Goal: Task Accomplishment & Management: Use online tool/utility

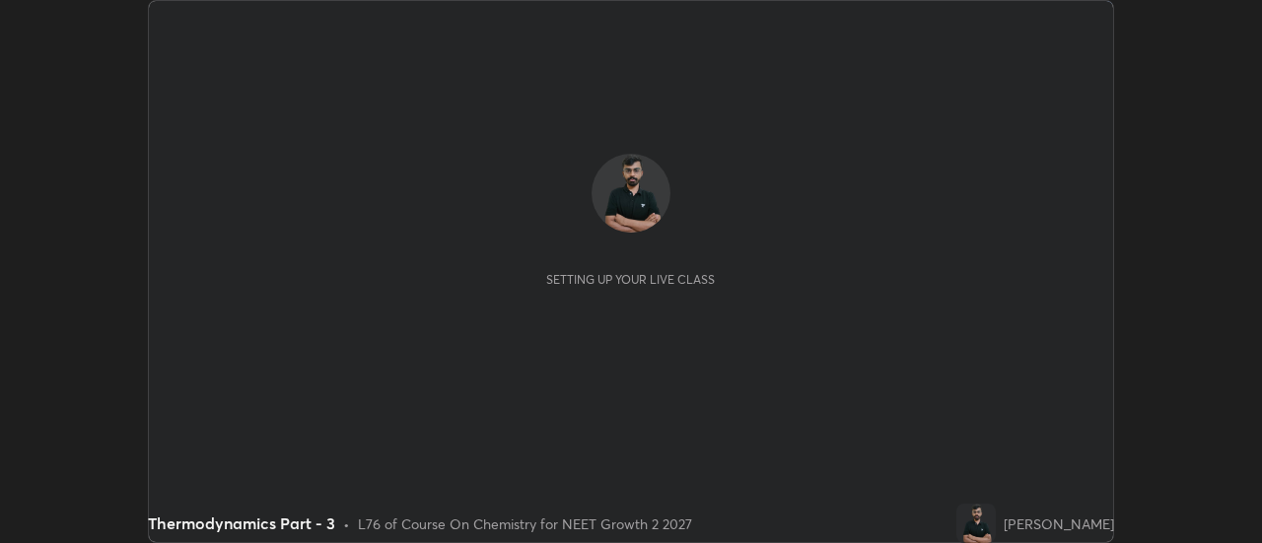
scroll to position [543, 1262]
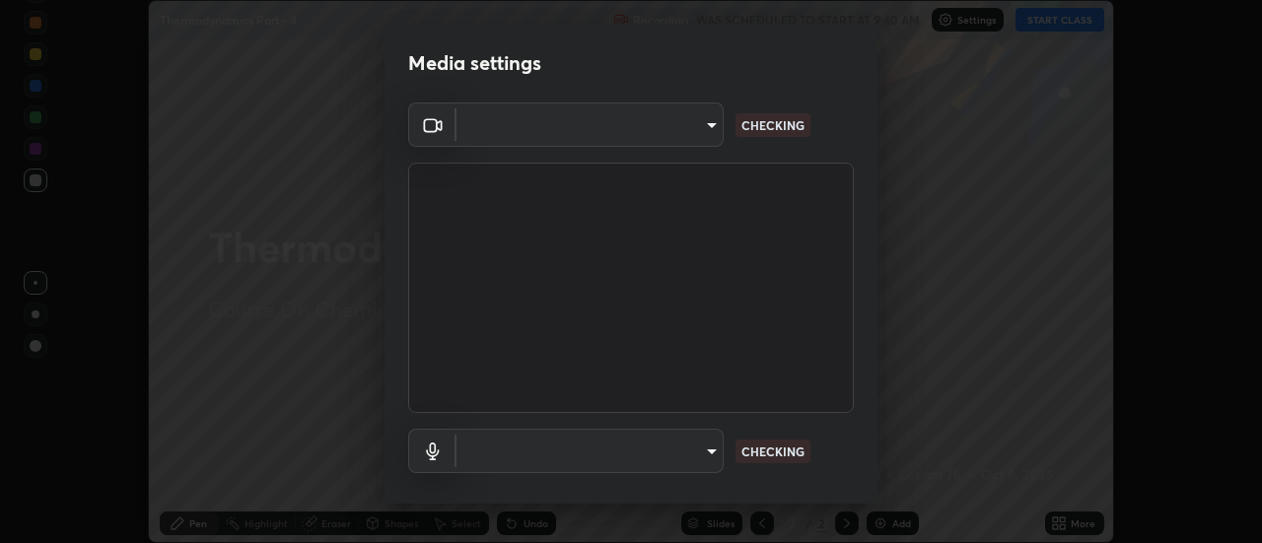
type input "4c72da43d9f8fe59a3f1c51c15ce5ef4700dc23536a29d5760a7834eb8cafeb2"
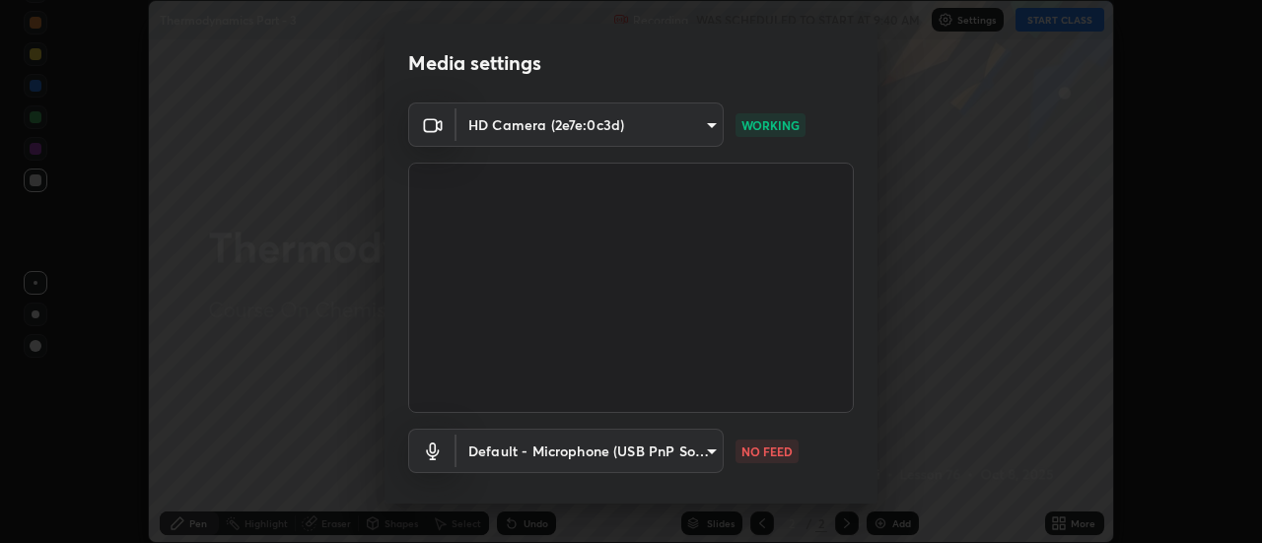
click at [604, 458] on body "Erase all Thermodynamics Part - 3 Recording WAS SCHEDULED TO START AT 9:40 AM S…" at bounding box center [631, 271] width 1262 height 543
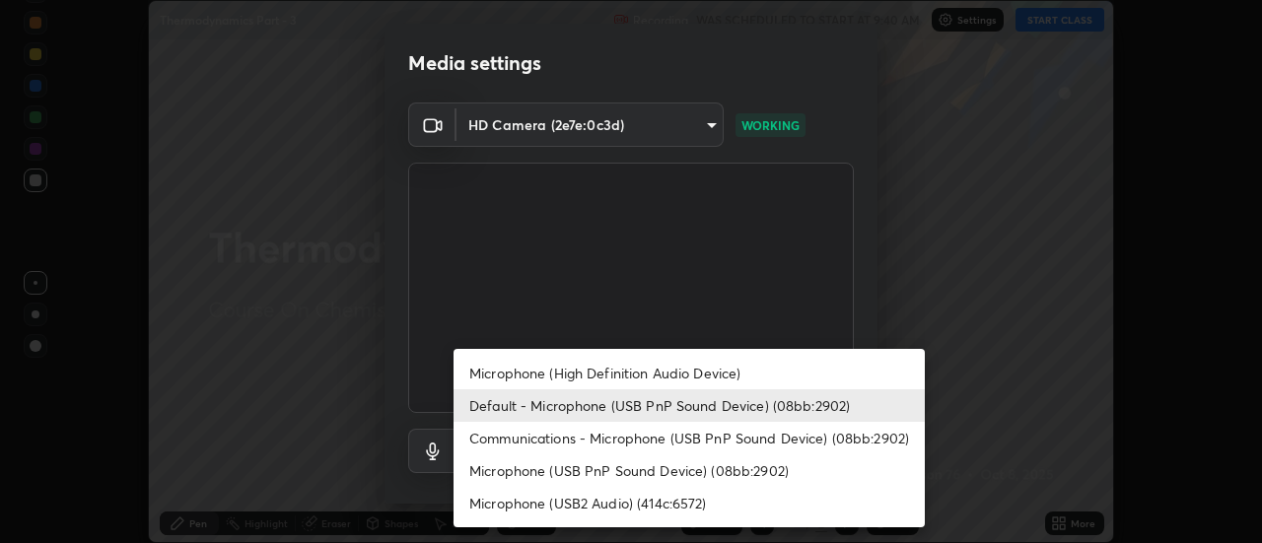
click at [506, 431] on li "Communications - Microphone (USB PnP Sound Device) (08bb:2902)" at bounding box center [689, 438] width 471 height 33
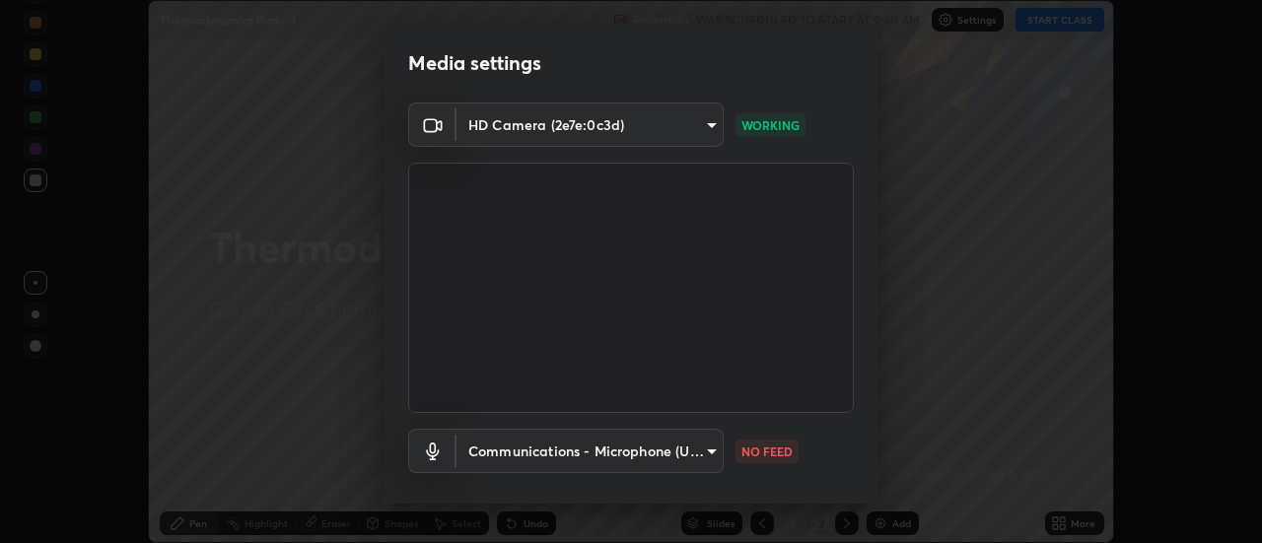
click at [504, 454] on body "Erase all Thermodynamics Part - 3 Recording WAS SCHEDULED TO START AT 9:40 AM S…" at bounding box center [631, 271] width 1262 height 543
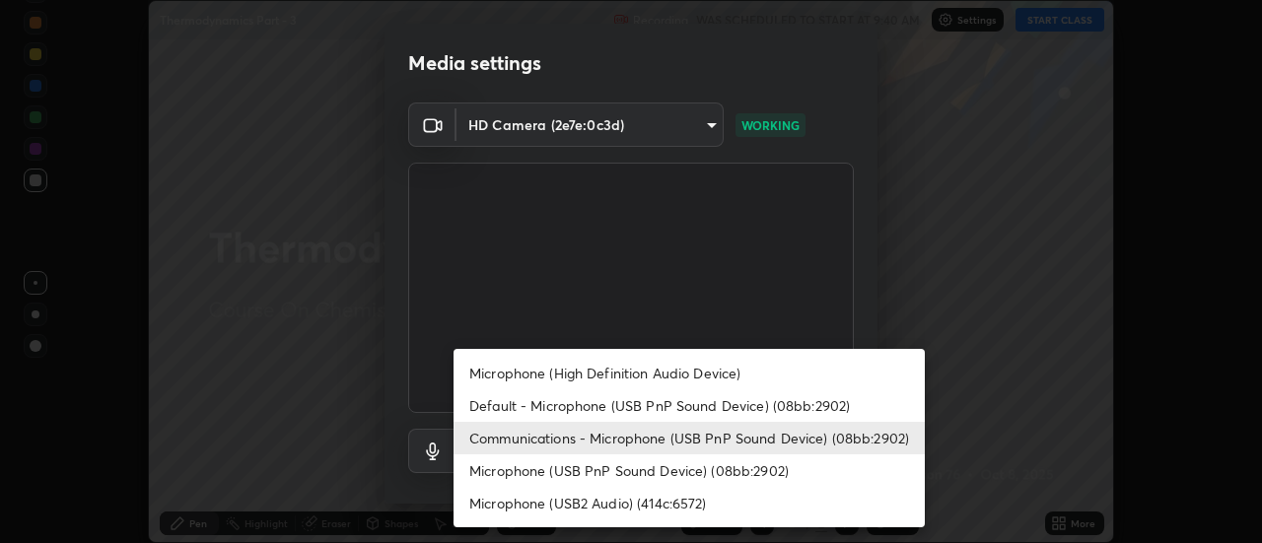
click at [499, 403] on li "Default - Microphone (USB PnP Sound Device) (08bb:2902)" at bounding box center [689, 406] width 471 height 33
type input "default"
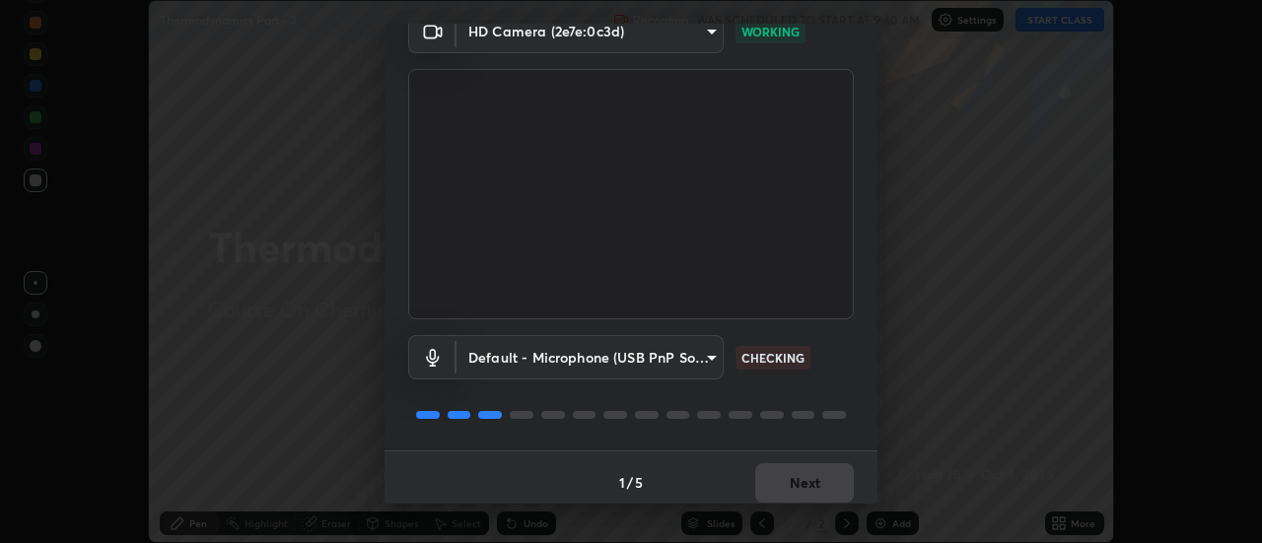
scroll to position [104, 0]
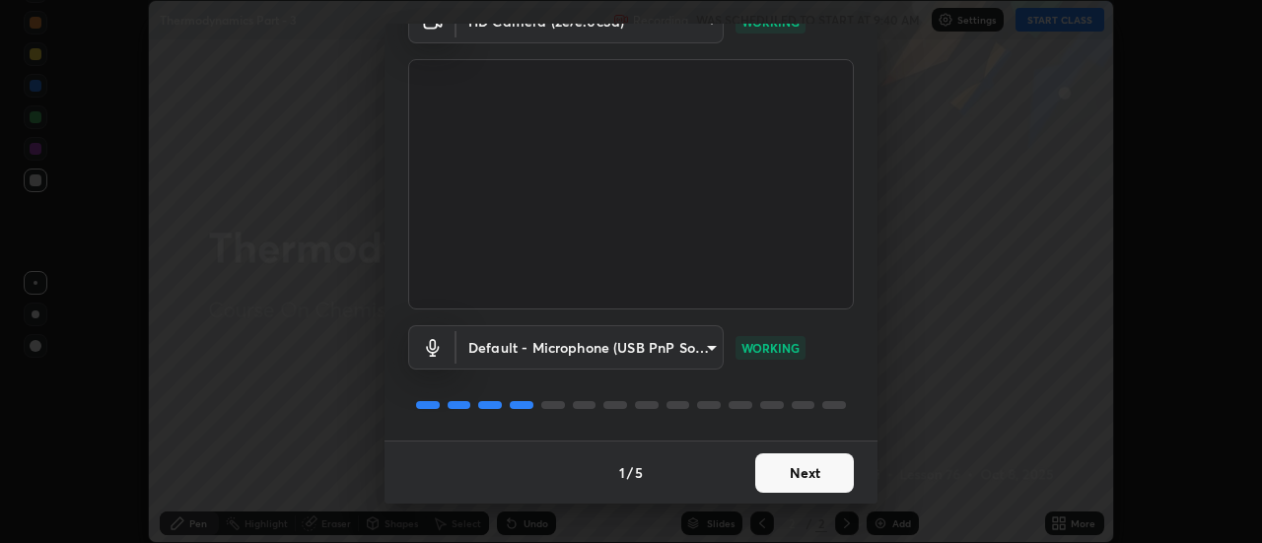
click at [780, 476] on button "Next" at bounding box center [804, 473] width 99 height 39
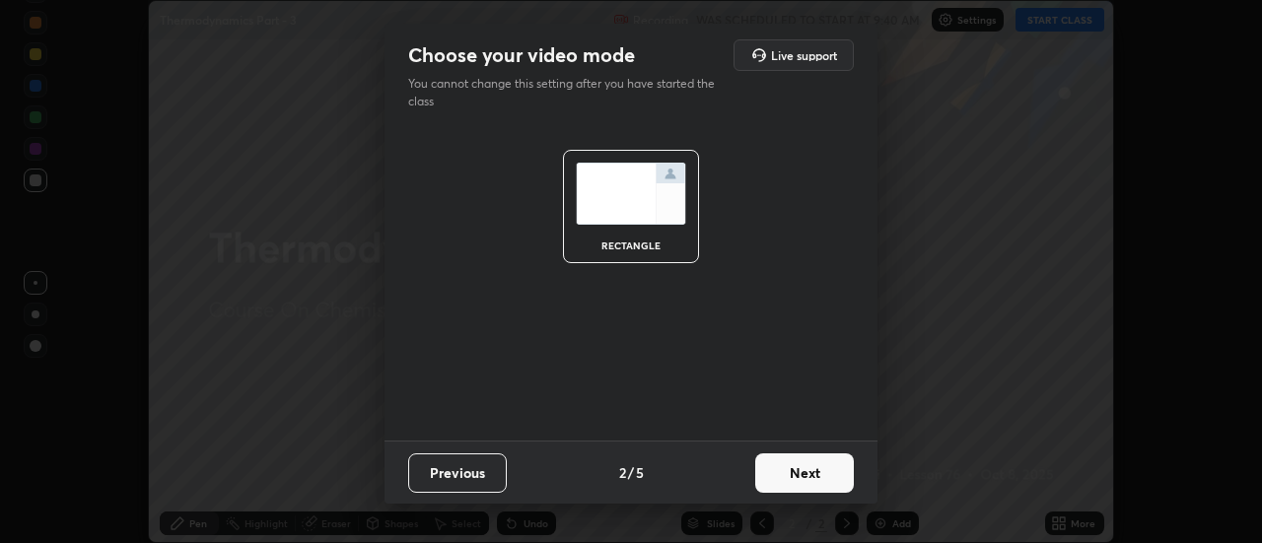
scroll to position [0, 0]
click at [790, 475] on button "Next" at bounding box center [804, 473] width 99 height 39
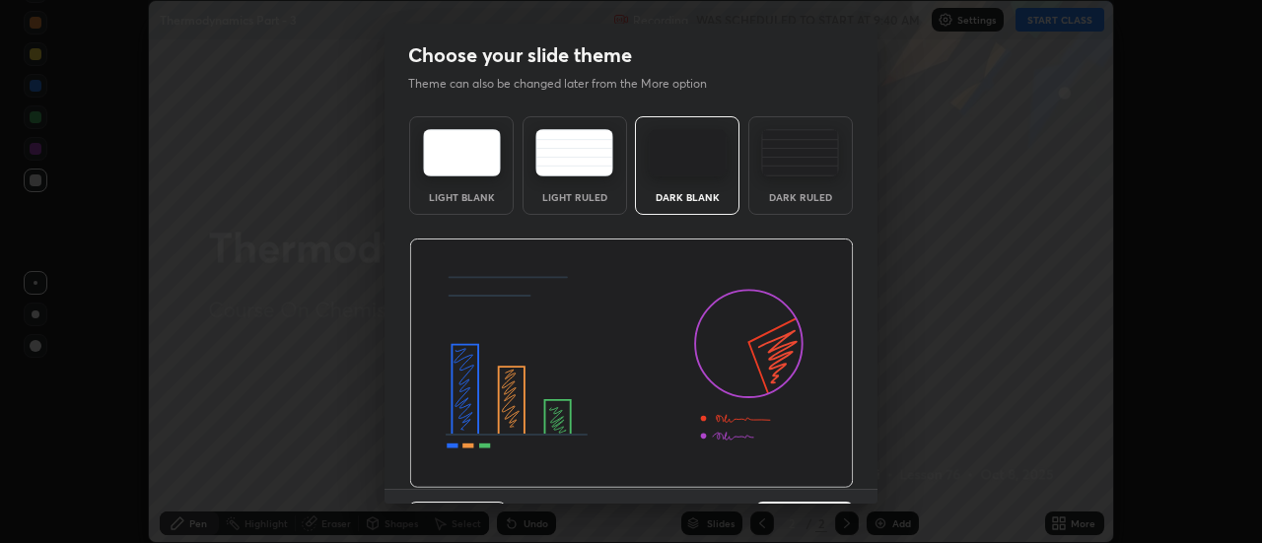
scroll to position [48, 0]
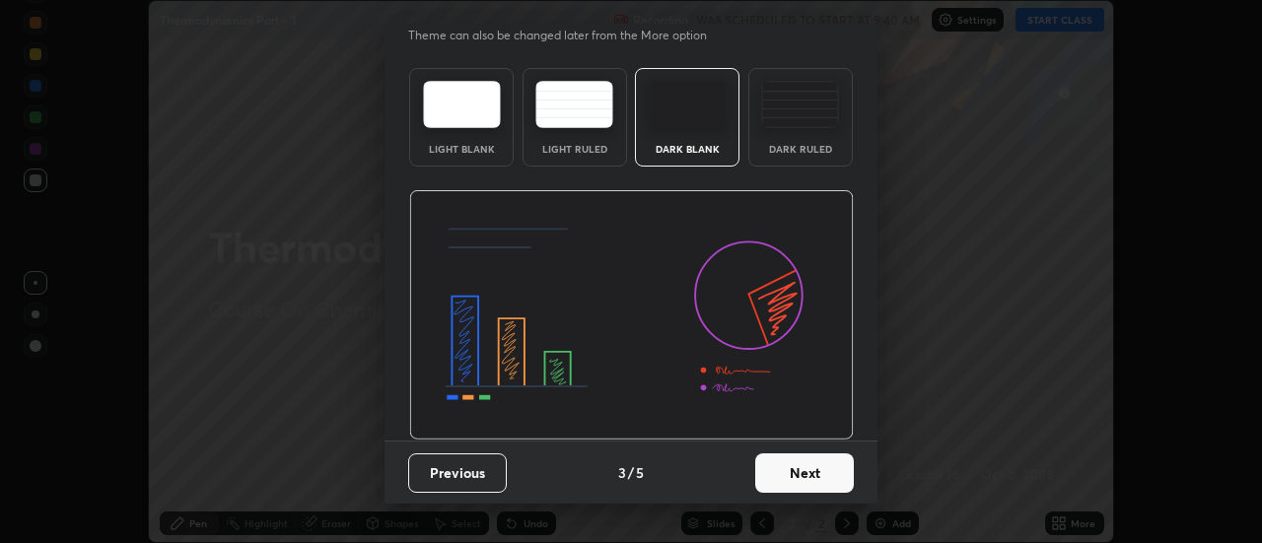
click at [796, 473] on button "Next" at bounding box center [804, 473] width 99 height 39
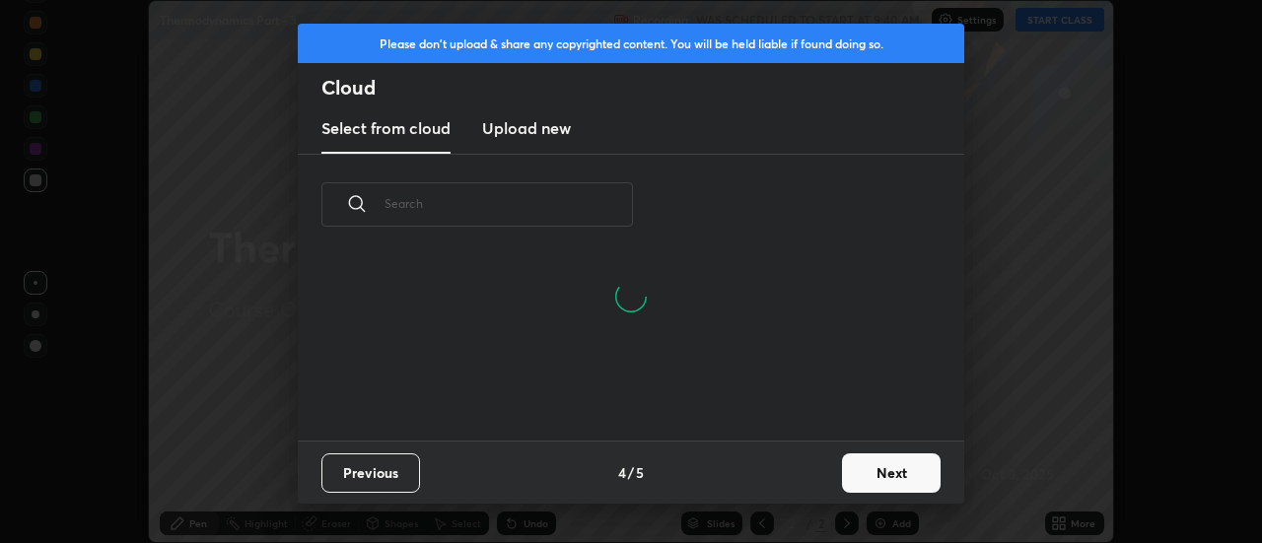
click at [848, 479] on button "Next" at bounding box center [891, 473] width 99 height 39
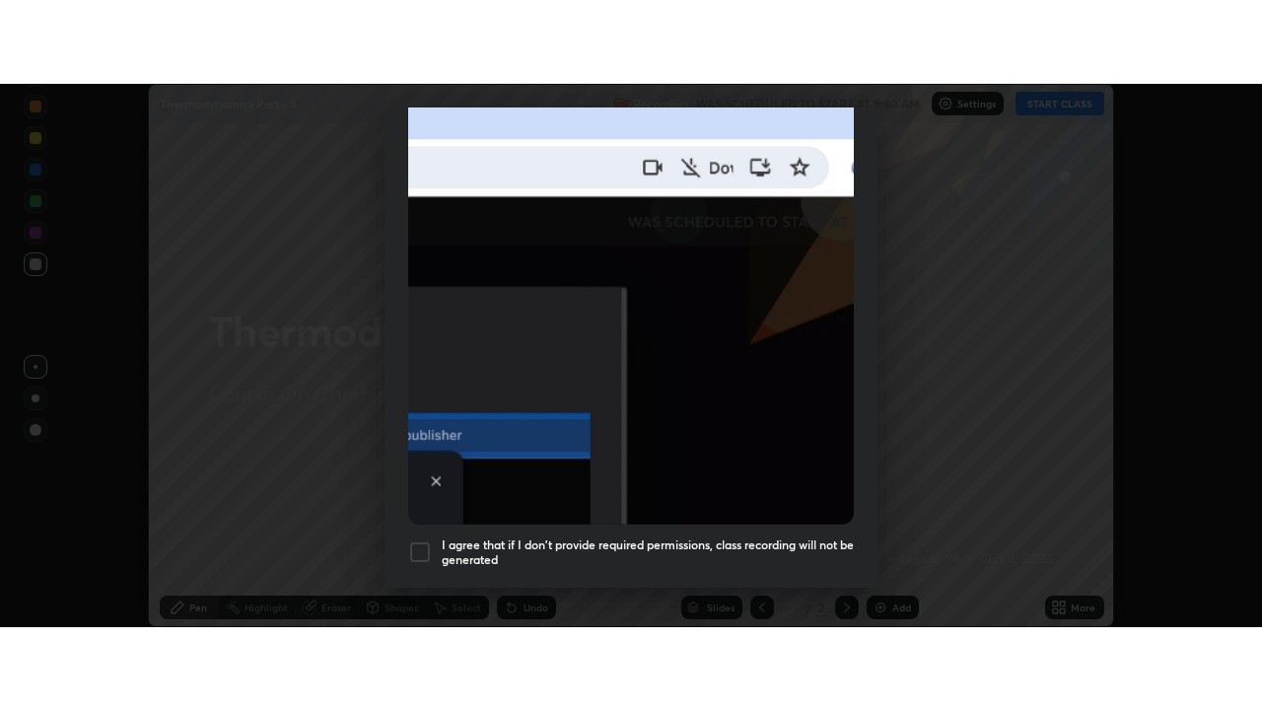
scroll to position [506, 0]
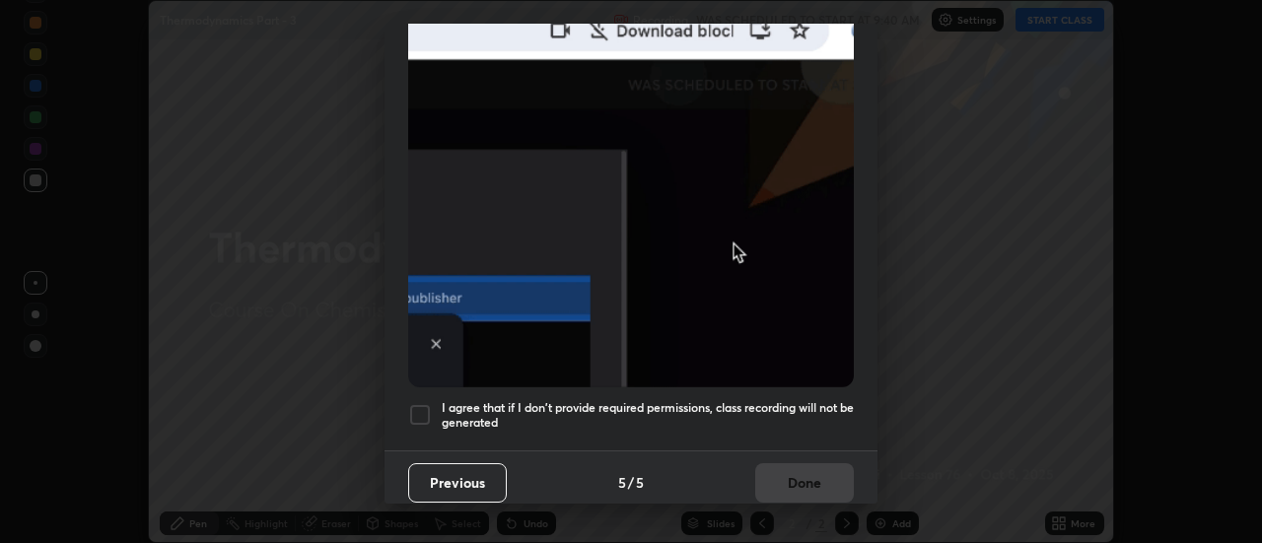
click at [426, 405] on div at bounding box center [420, 415] width 24 height 24
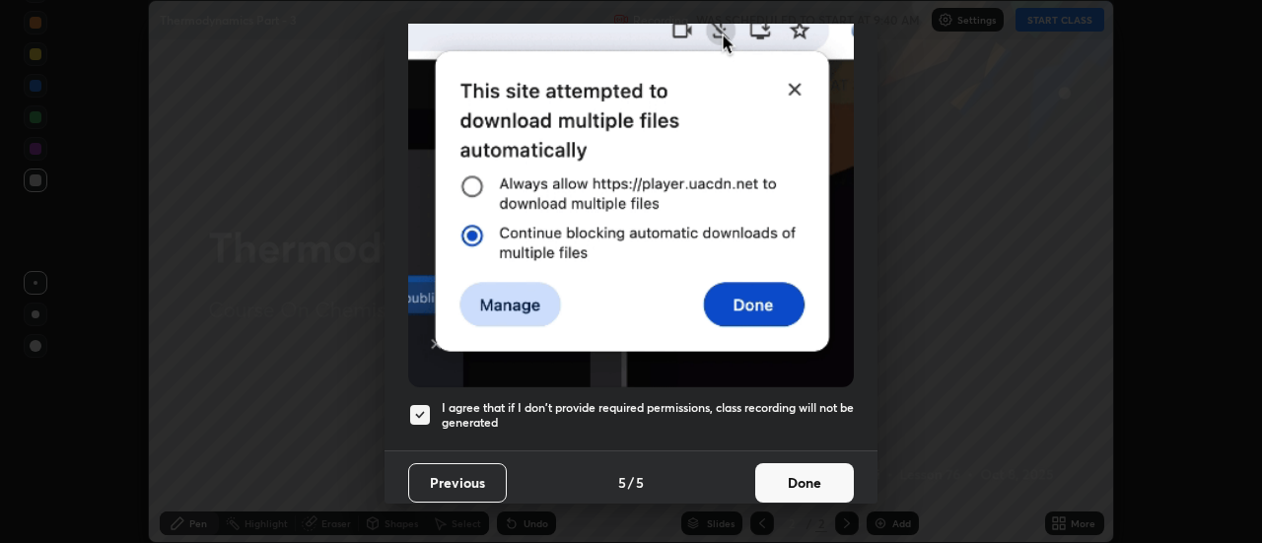
click at [783, 471] on button "Done" at bounding box center [804, 483] width 99 height 39
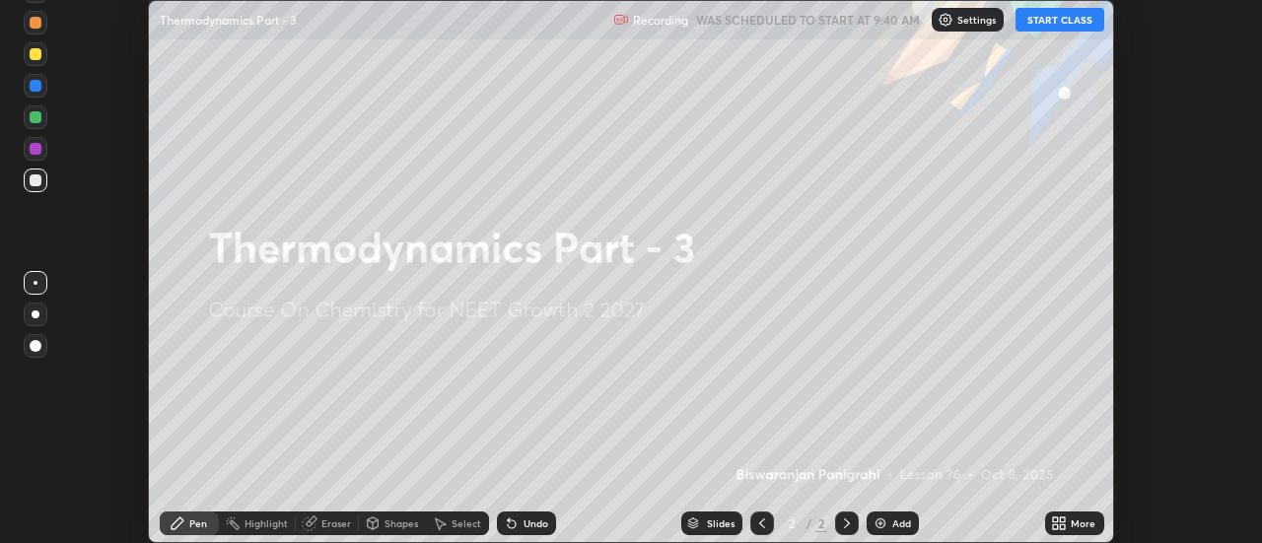
click at [1063, 527] on icon at bounding box center [1063, 527] width 5 height 5
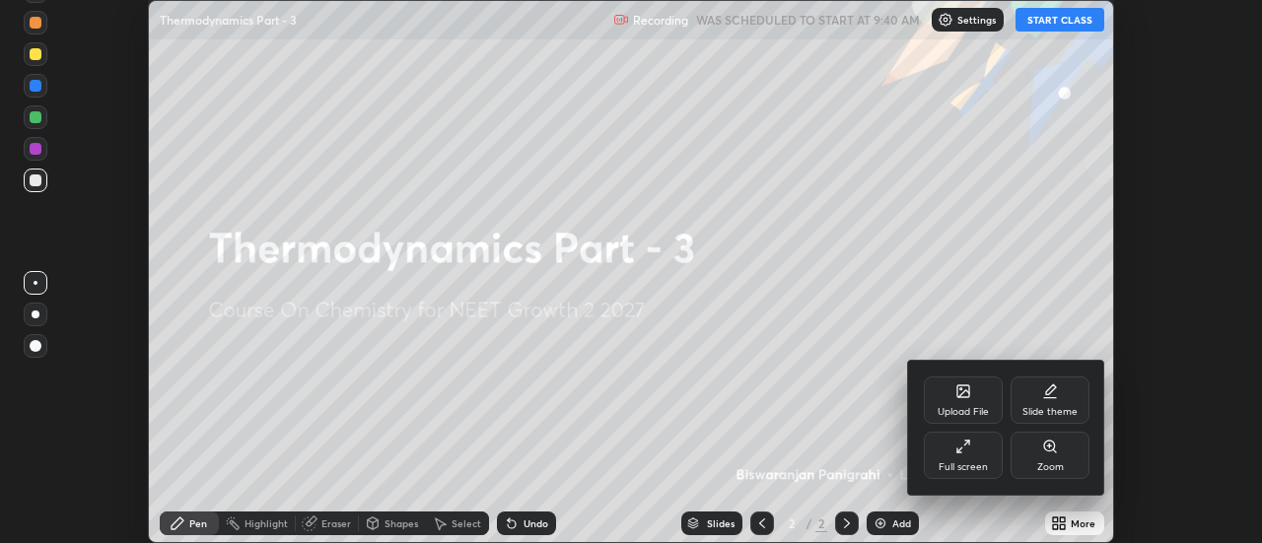
click at [977, 454] on div "Full screen" at bounding box center [963, 455] width 79 height 47
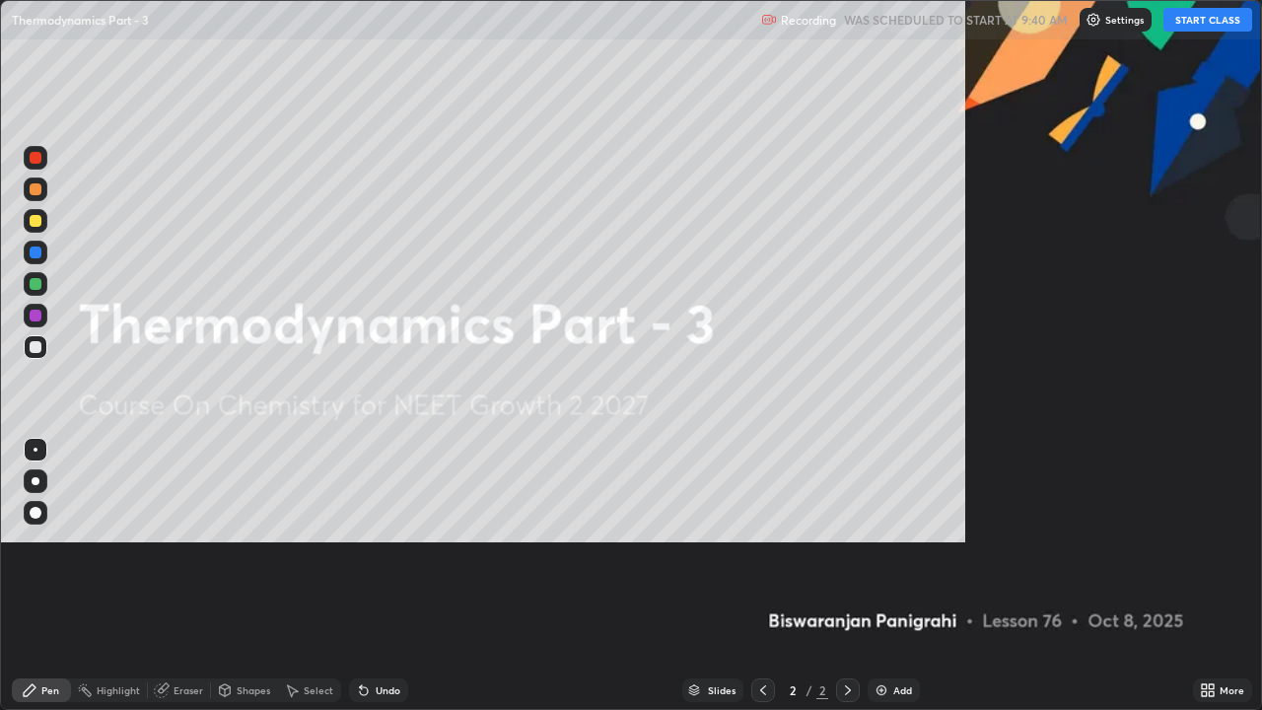
scroll to position [710, 1262]
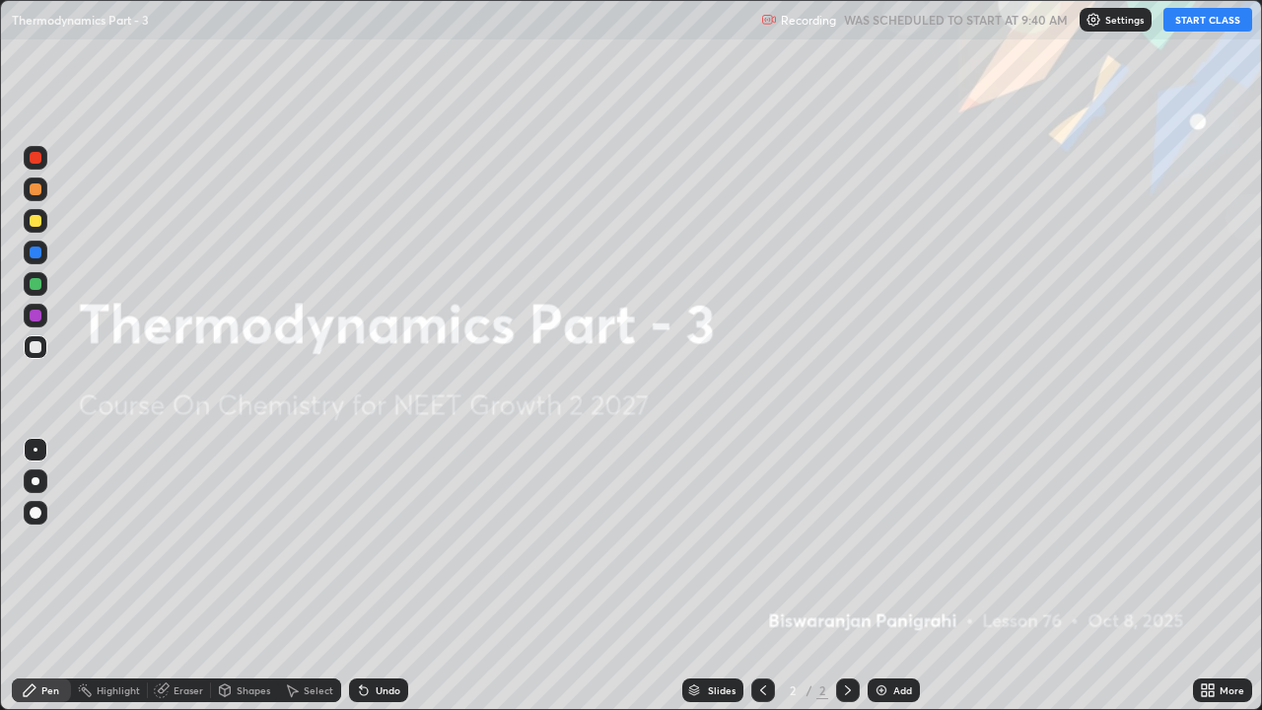
click at [877, 542] on img at bounding box center [882, 690] width 16 height 16
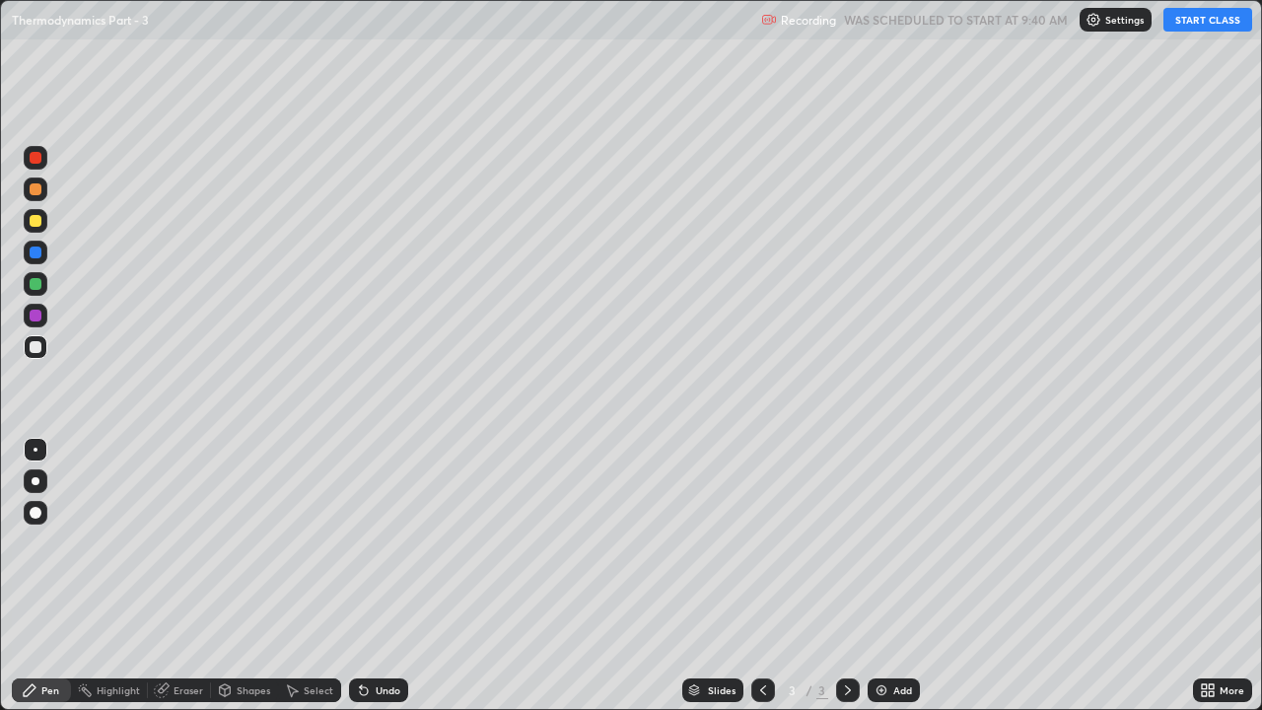
click at [1205, 25] on button "START CLASS" at bounding box center [1208, 20] width 89 height 24
click at [46, 483] on div at bounding box center [36, 481] width 24 height 24
click at [43, 189] on div at bounding box center [36, 190] width 24 height 24
click at [36, 347] on div at bounding box center [36, 347] width 12 height 12
click at [356, 542] on icon at bounding box center [364, 690] width 16 height 16
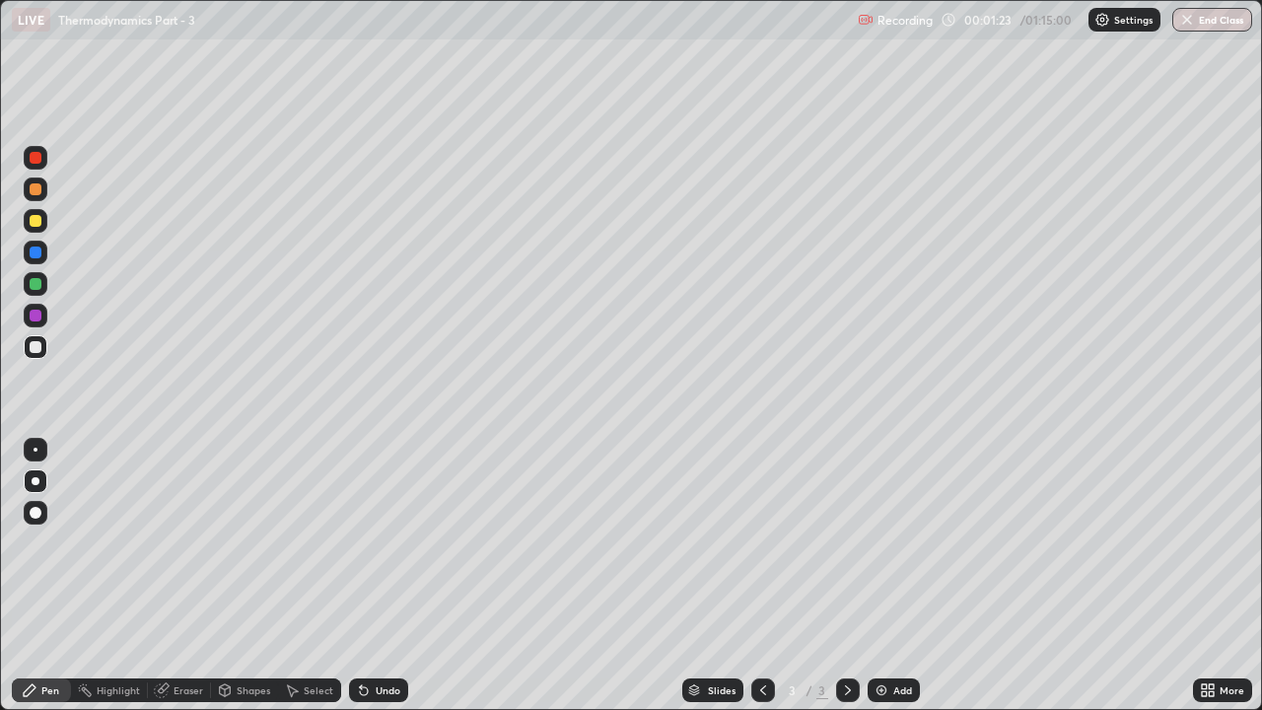
click at [361, 542] on icon at bounding box center [364, 691] width 8 height 8
click at [362, 542] on icon at bounding box center [364, 691] width 8 height 8
click at [38, 324] on div at bounding box center [36, 316] width 24 height 24
click at [37, 287] on div at bounding box center [36, 284] width 12 height 12
click at [360, 542] on icon at bounding box center [364, 691] width 8 height 8
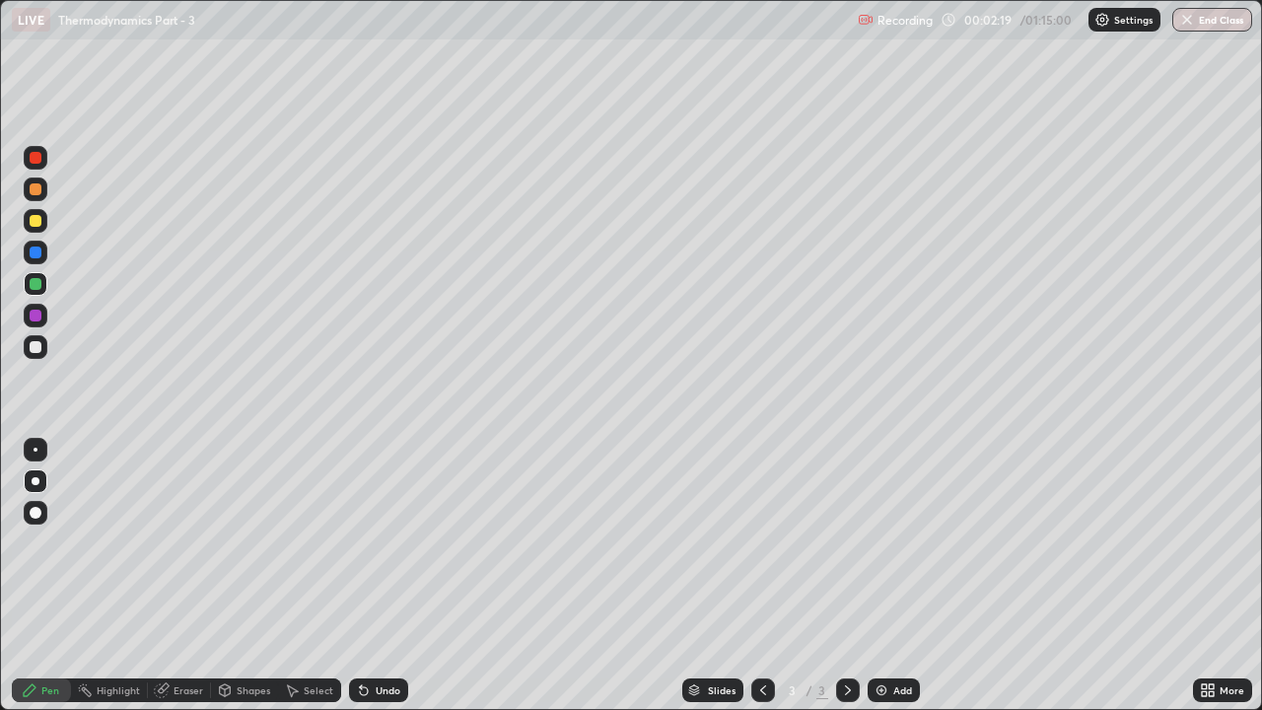
click at [362, 542] on icon at bounding box center [364, 691] width 8 height 8
click at [36, 348] on div at bounding box center [36, 347] width 12 height 12
click at [38, 223] on div at bounding box center [36, 221] width 12 height 12
click at [45, 199] on div at bounding box center [36, 190] width 24 height 32
click at [45, 349] on div at bounding box center [36, 347] width 24 height 24
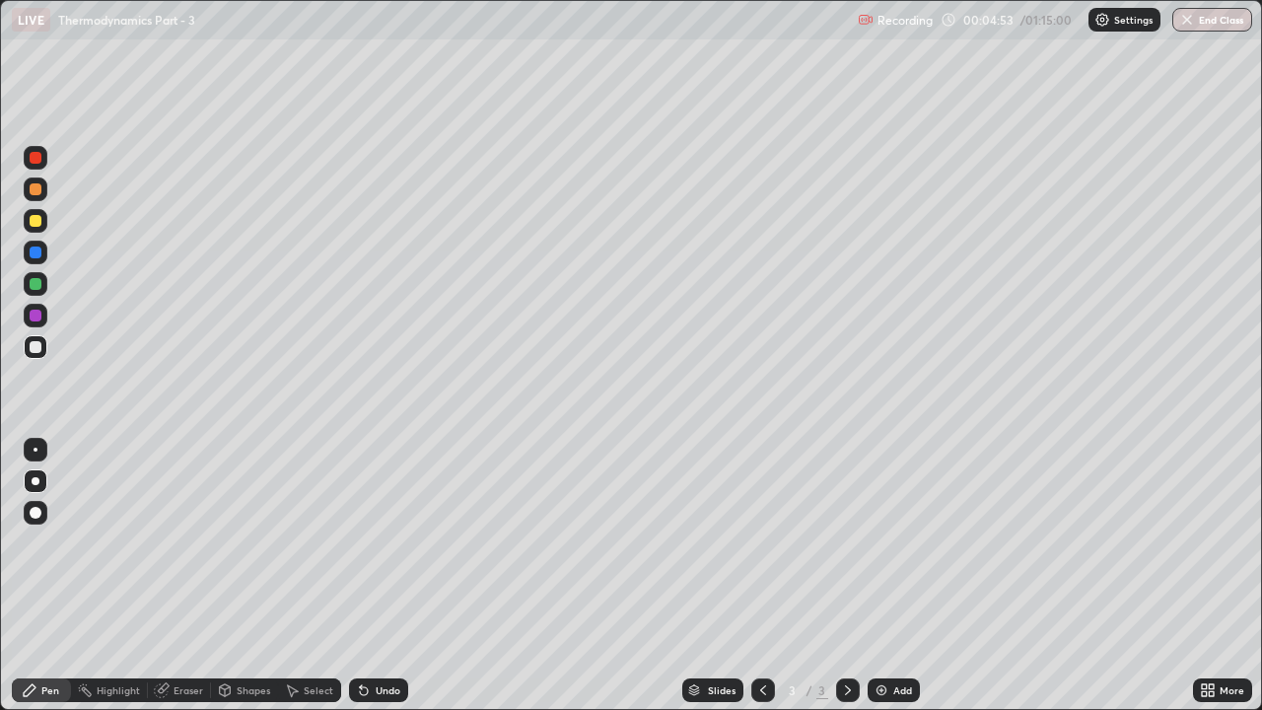
click at [44, 229] on div at bounding box center [36, 221] width 24 height 24
click at [397, 542] on div "Undo" at bounding box center [378, 690] width 59 height 24
click at [36, 347] on div at bounding box center [36, 347] width 12 height 12
click at [44, 222] on div at bounding box center [36, 221] width 24 height 24
click at [44, 347] on div at bounding box center [36, 347] width 24 height 24
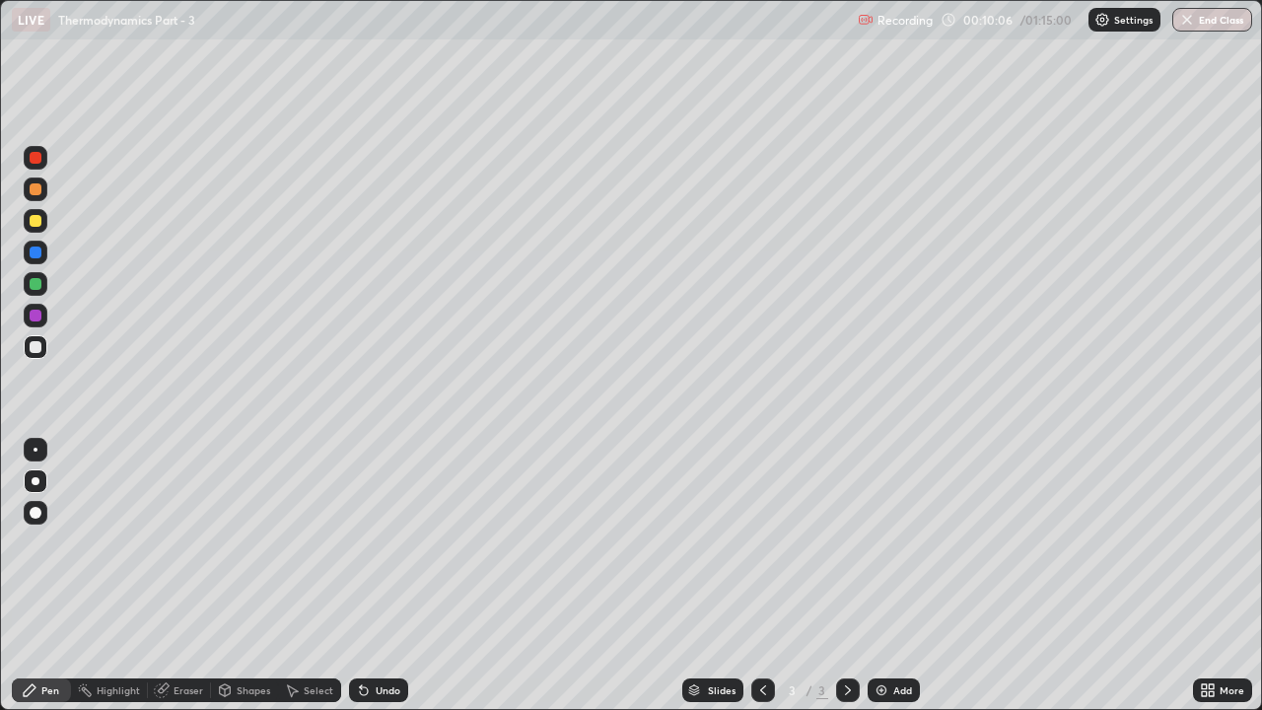
click at [392, 542] on div "Undo" at bounding box center [388, 690] width 25 height 10
click at [38, 316] on div at bounding box center [36, 316] width 12 height 12
click at [383, 542] on div "Undo" at bounding box center [378, 690] width 59 height 24
click at [377, 542] on div "Undo" at bounding box center [378, 690] width 59 height 24
click at [370, 542] on div "Undo" at bounding box center [378, 690] width 59 height 24
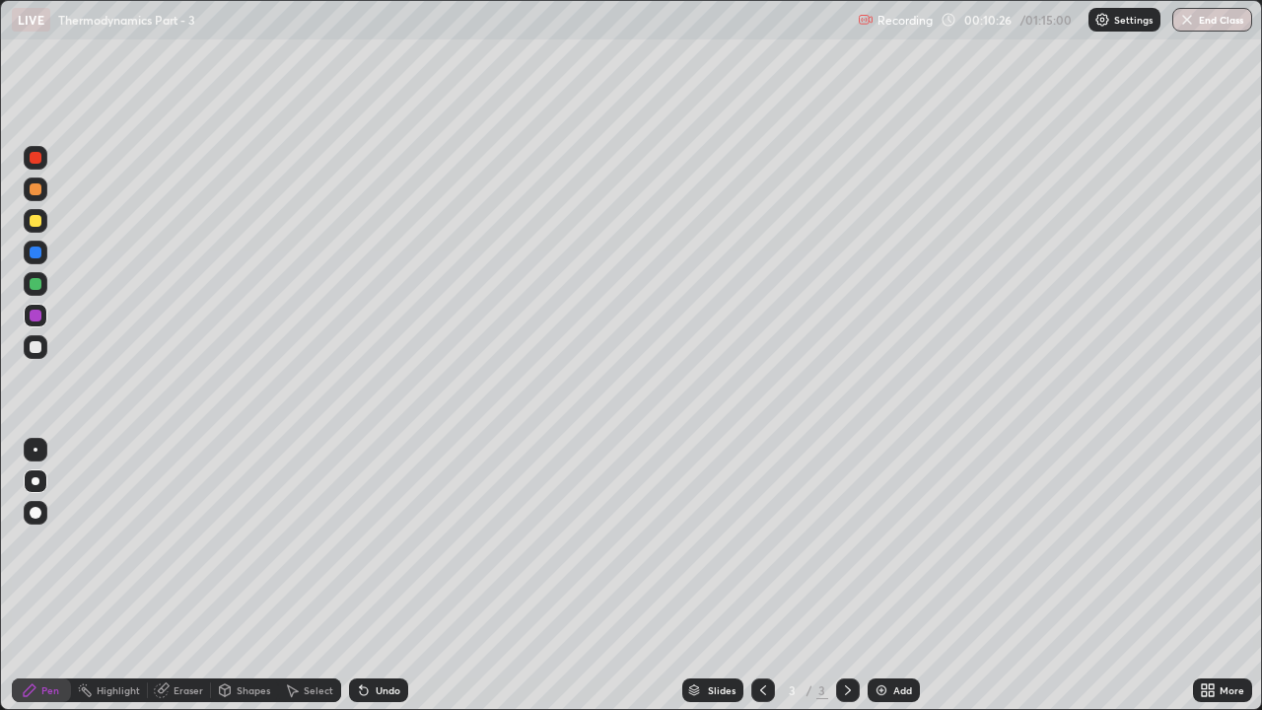
click at [370, 542] on div "Undo" at bounding box center [378, 690] width 59 height 24
click at [42, 349] on div at bounding box center [36, 347] width 24 height 24
click at [33, 222] on div at bounding box center [36, 221] width 12 height 12
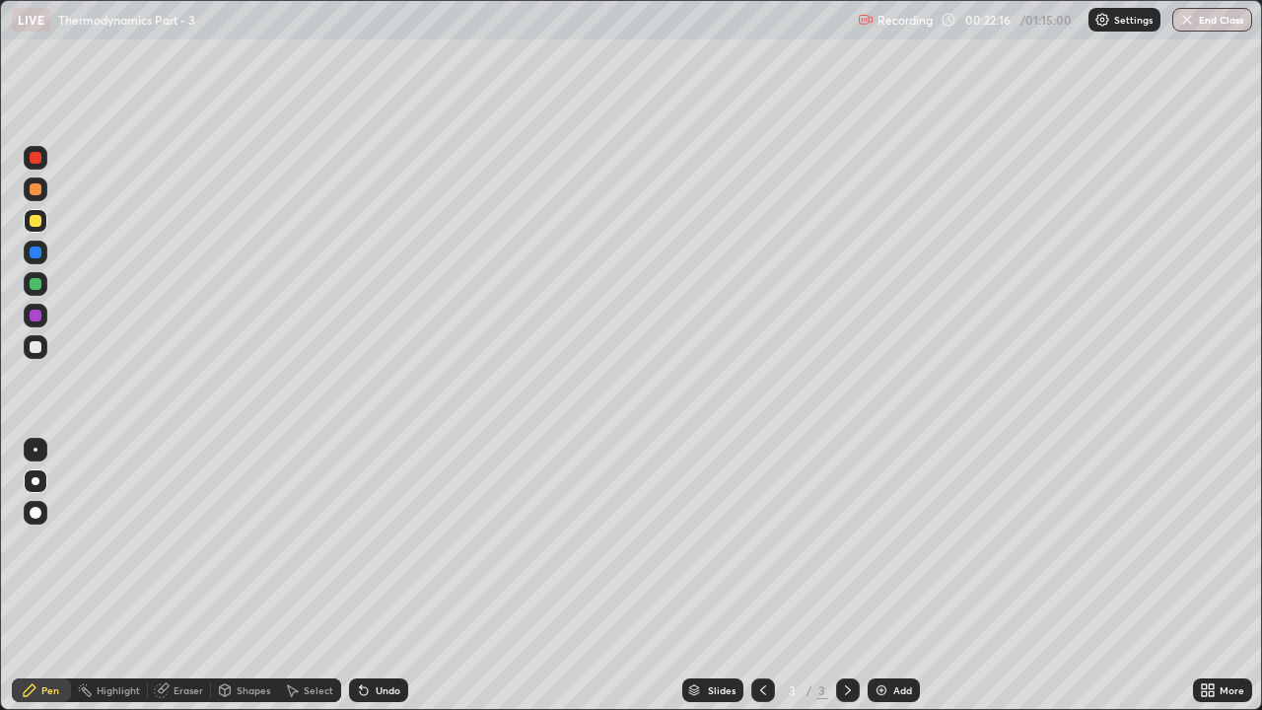
click at [876, 542] on img at bounding box center [882, 690] width 16 height 16
click at [42, 348] on div at bounding box center [36, 347] width 24 height 24
click at [373, 542] on div "Undo" at bounding box center [378, 690] width 59 height 24
click at [37, 316] on div at bounding box center [36, 316] width 12 height 12
click at [36, 275] on div at bounding box center [36, 284] width 24 height 24
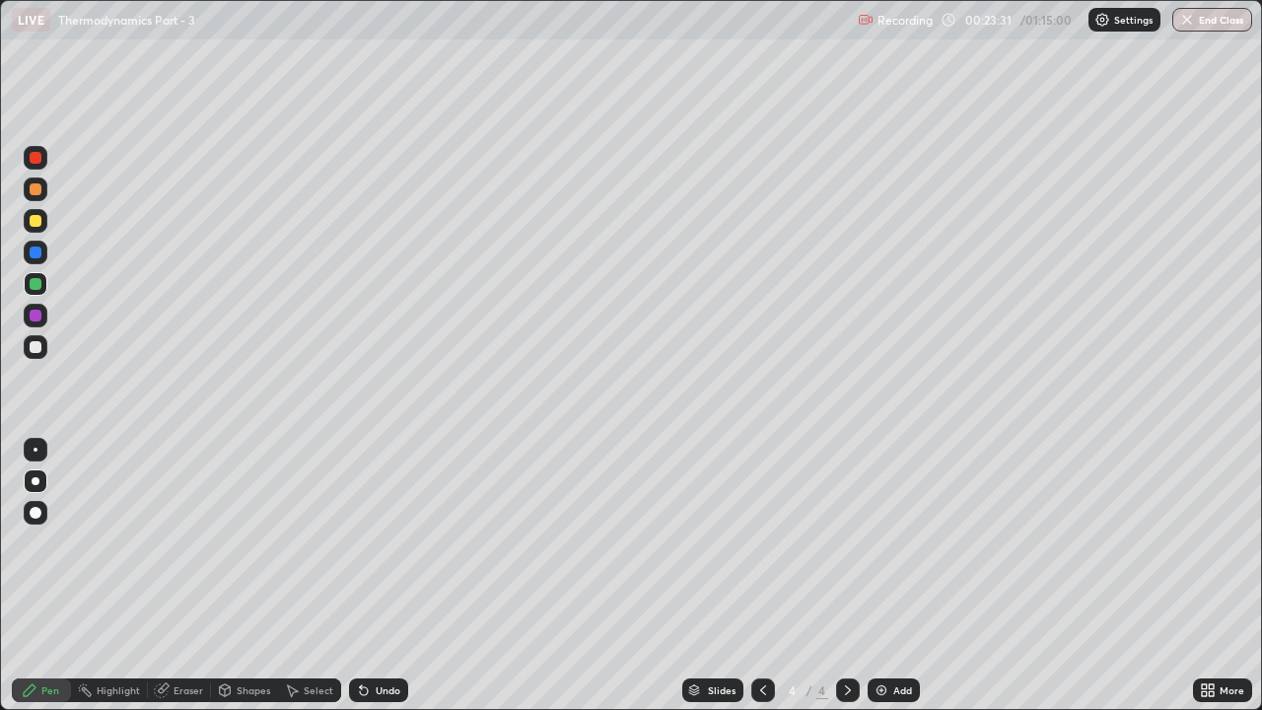
click at [42, 228] on div at bounding box center [36, 221] width 24 height 24
click at [360, 542] on icon at bounding box center [364, 691] width 8 height 8
click at [36, 348] on div at bounding box center [36, 347] width 12 height 12
click at [38, 352] on div at bounding box center [36, 347] width 12 height 12
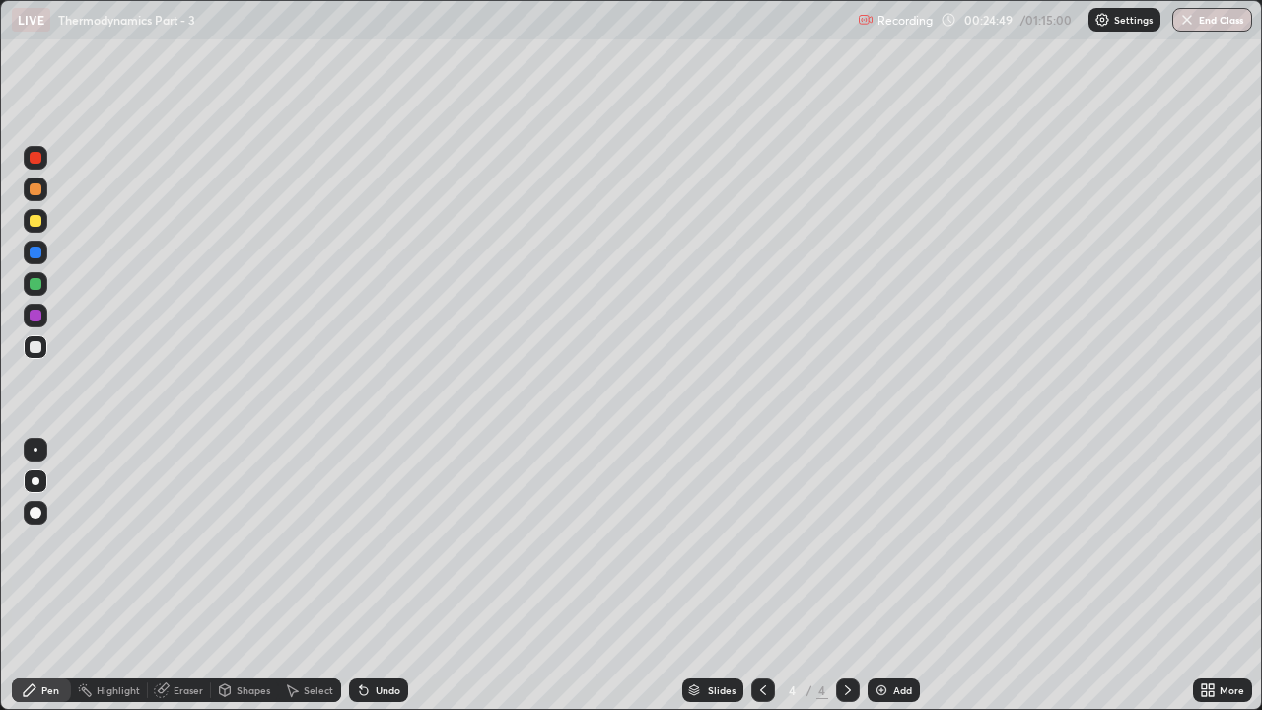
click at [376, 542] on div "Undo" at bounding box center [388, 690] width 25 height 10
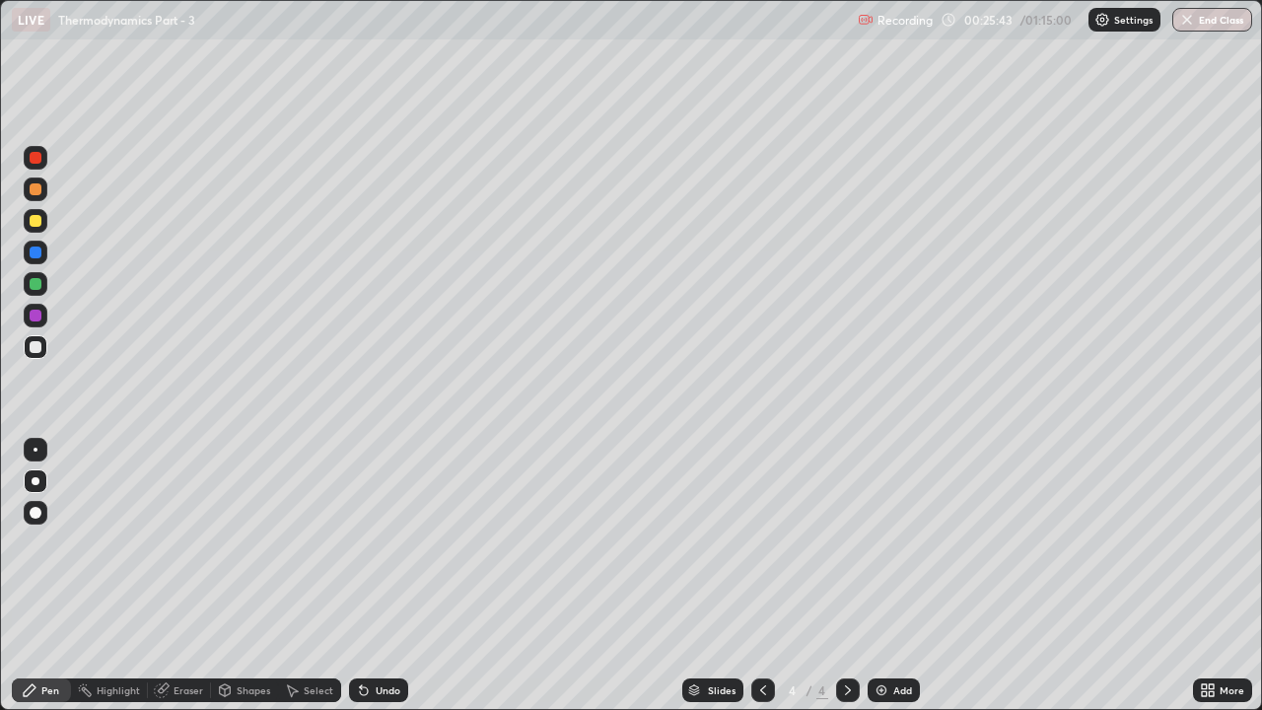
click at [376, 542] on div "Undo" at bounding box center [388, 690] width 25 height 10
click at [377, 542] on div "Undo" at bounding box center [388, 690] width 25 height 10
click at [36, 223] on div at bounding box center [36, 221] width 12 height 12
click at [381, 542] on div "Undo" at bounding box center [388, 690] width 25 height 10
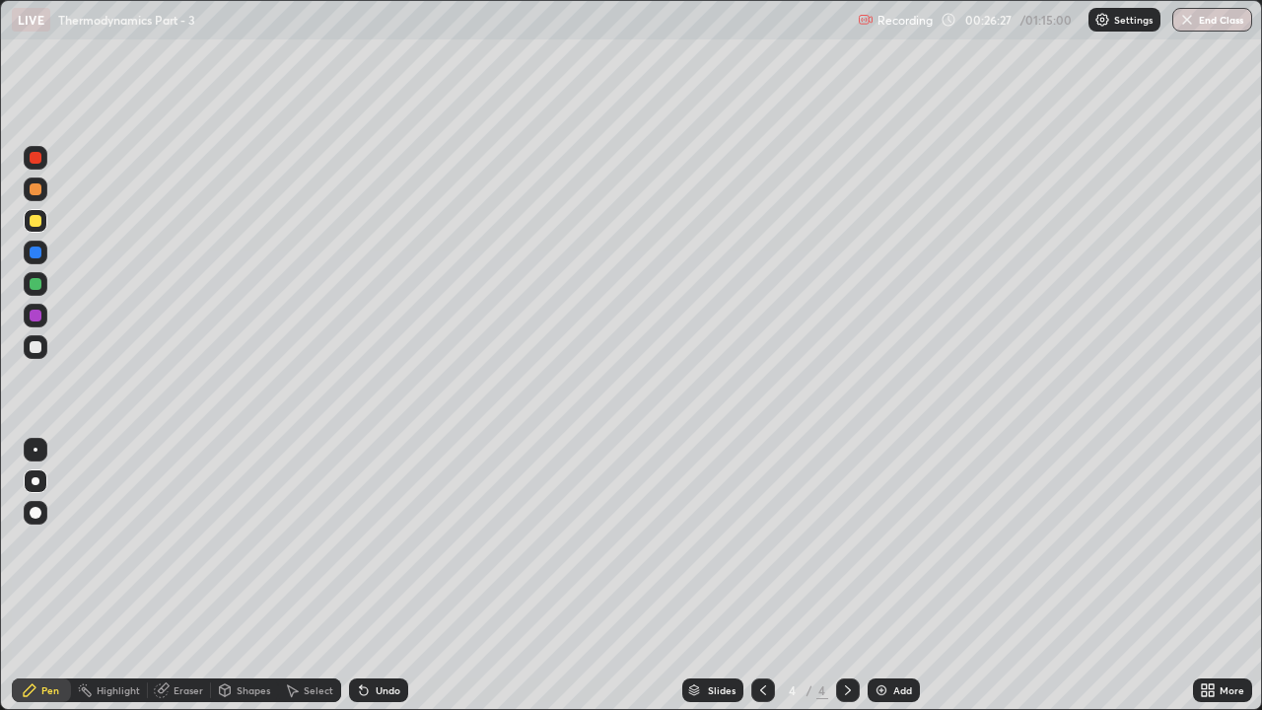
click at [387, 542] on div "Undo" at bounding box center [388, 690] width 25 height 10
click at [383, 542] on div "Undo" at bounding box center [388, 690] width 25 height 10
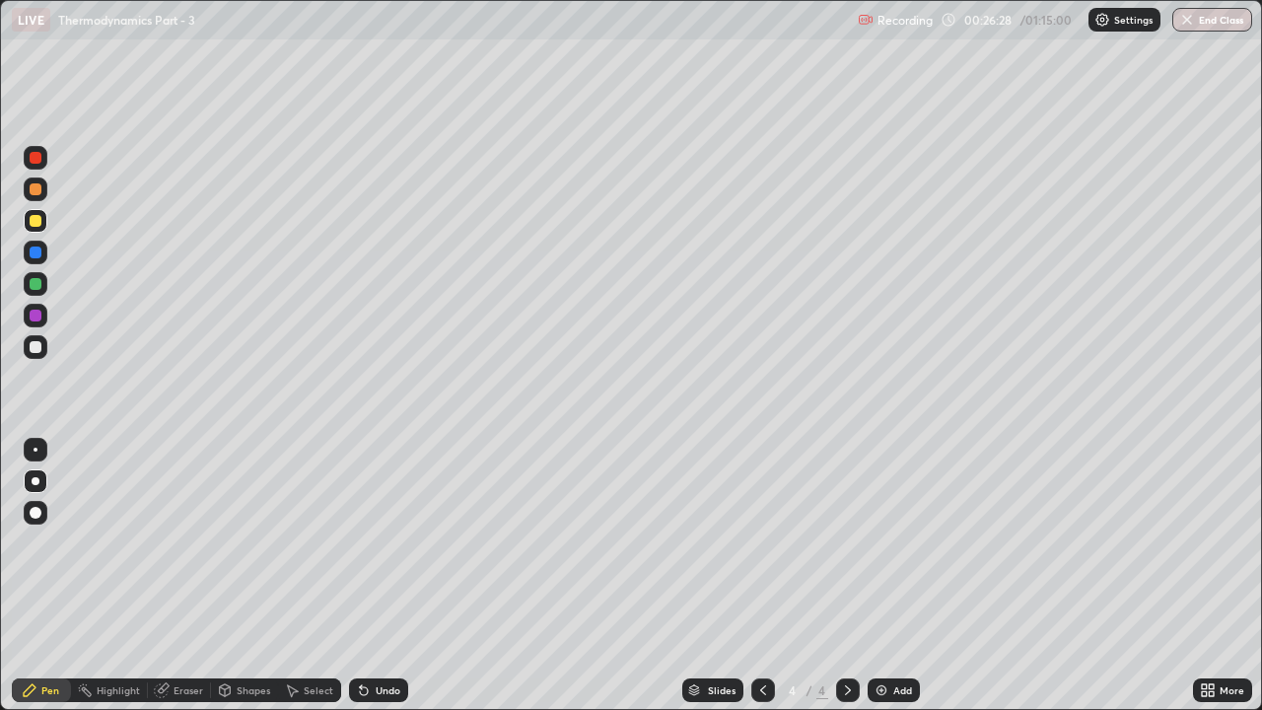
click at [382, 542] on div "Undo" at bounding box center [388, 690] width 25 height 10
click at [36, 347] on div at bounding box center [36, 347] width 12 height 12
click at [391, 542] on div "Undo" at bounding box center [378, 690] width 59 height 24
click at [381, 542] on div "Undo" at bounding box center [388, 690] width 25 height 10
click at [387, 542] on div "Undo" at bounding box center [388, 690] width 25 height 10
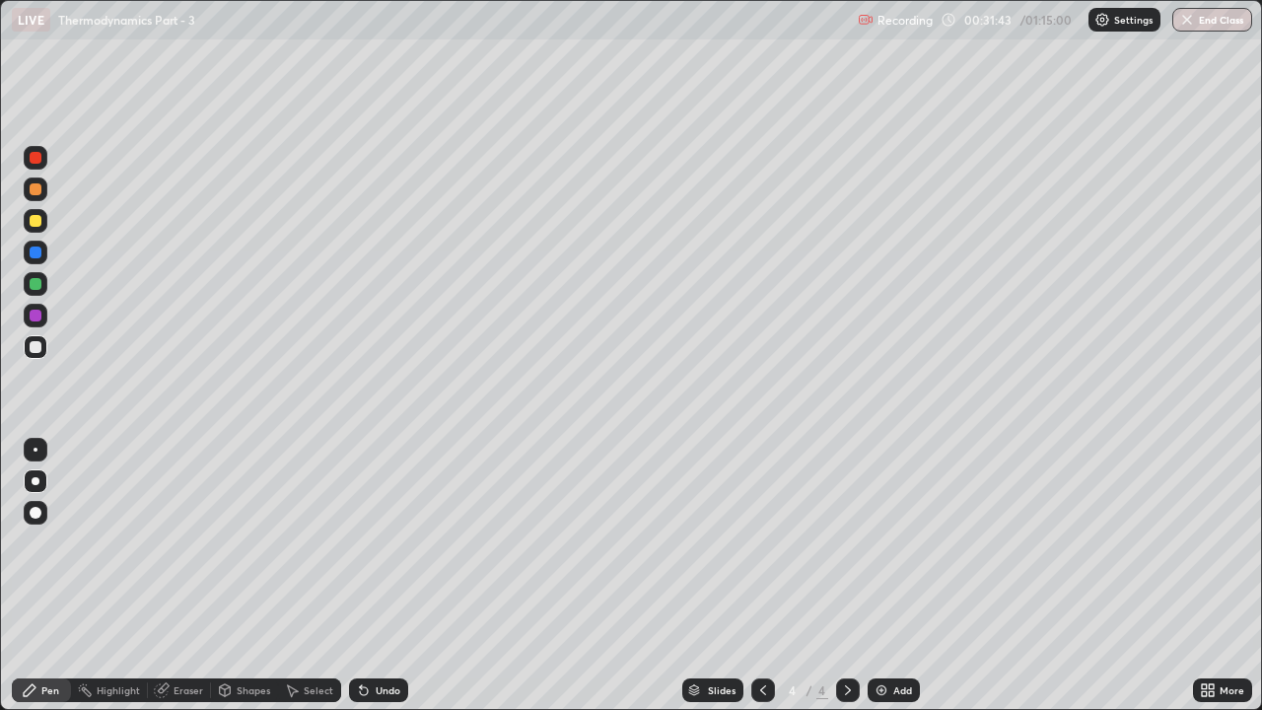
click at [37, 198] on div at bounding box center [36, 190] width 24 height 24
click at [878, 542] on img at bounding box center [882, 690] width 16 height 16
click at [38, 351] on div at bounding box center [36, 347] width 12 height 12
click at [36, 225] on div at bounding box center [36, 221] width 12 height 12
click at [360, 542] on icon at bounding box center [364, 691] width 8 height 8
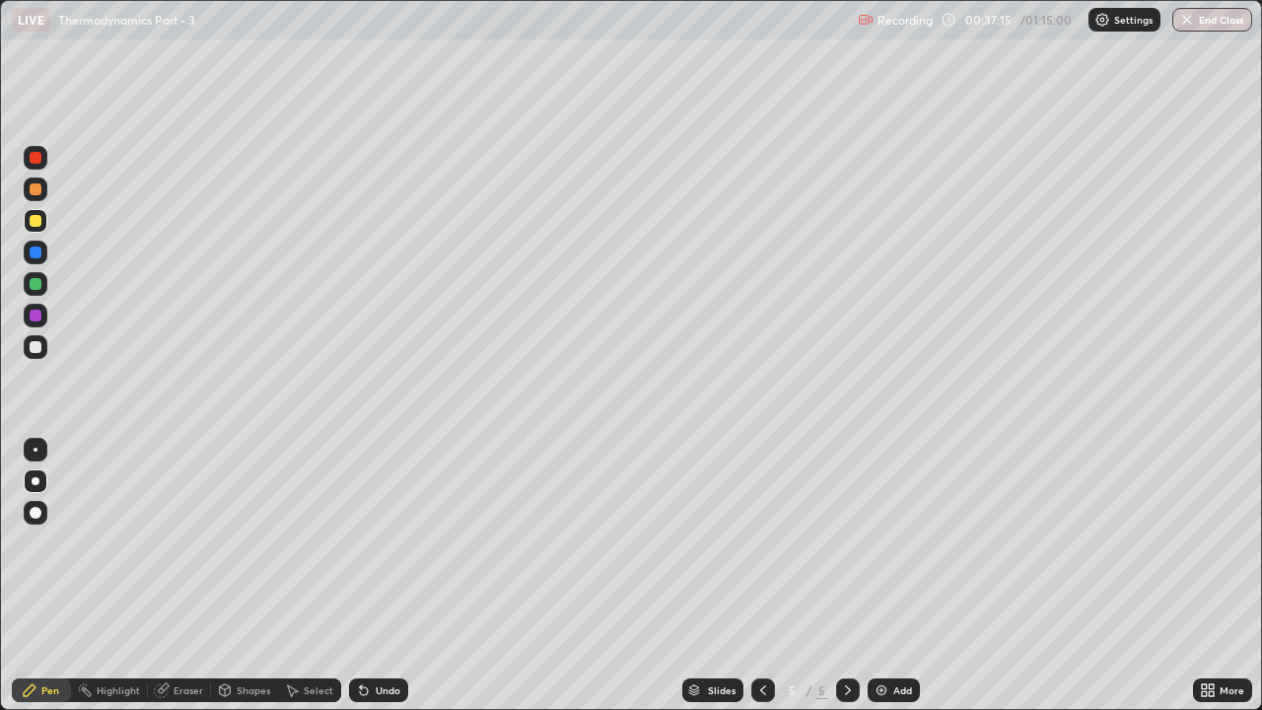
click at [360, 542] on icon at bounding box center [364, 691] width 8 height 8
click at [362, 542] on icon at bounding box center [364, 691] width 8 height 8
click at [365, 542] on icon at bounding box center [364, 690] width 16 height 16
click at [365, 542] on icon at bounding box center [364, 691] width 8 height 8
click at [365, 542] on icon at bounding box center [364, 690] width 16 height 16
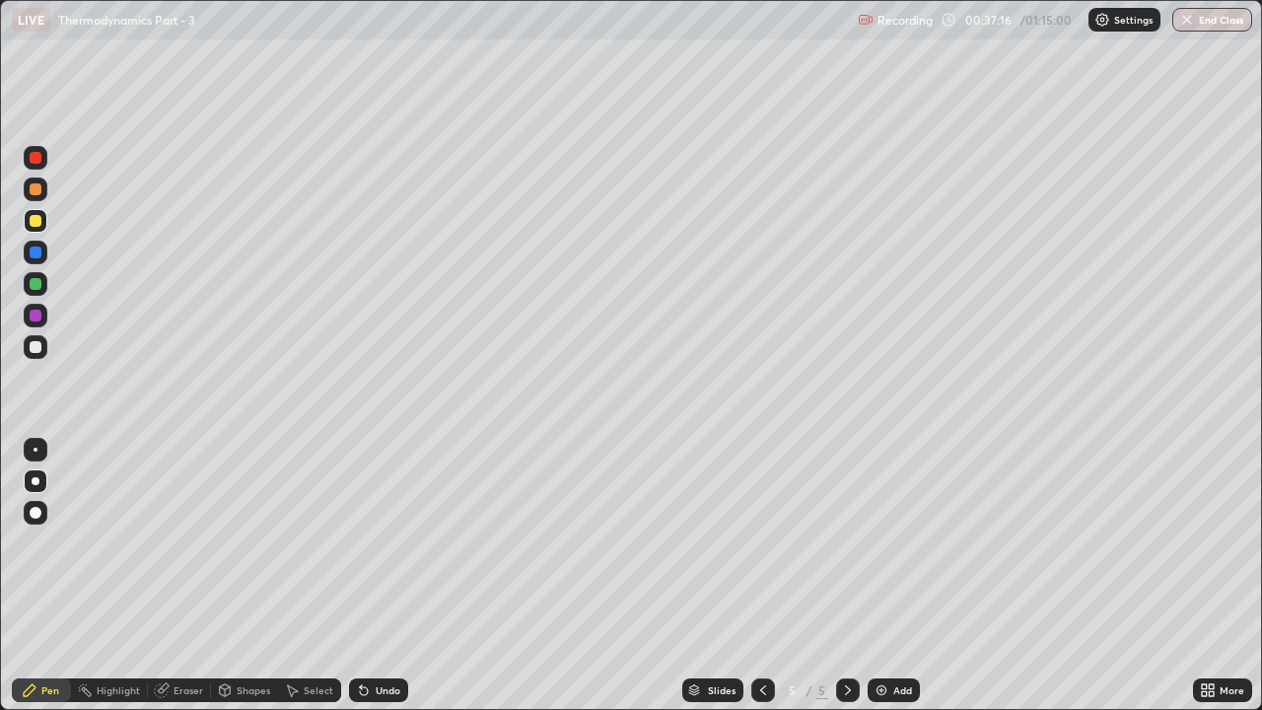
click at [361, 542] on icon at bounding box center [364, 691] width 8 height 8
click at [368, 542] on icon at bounding box center [364, 690] width 16 height 16
click at [45, 350] on div at bounding box center [36, 347] width 24 height 24
click at [36, 285] on div at bounding box center [36, 284] width 12 height 12
click at [36, 222] on div at bounding box center [36, 221] width 12 height 12
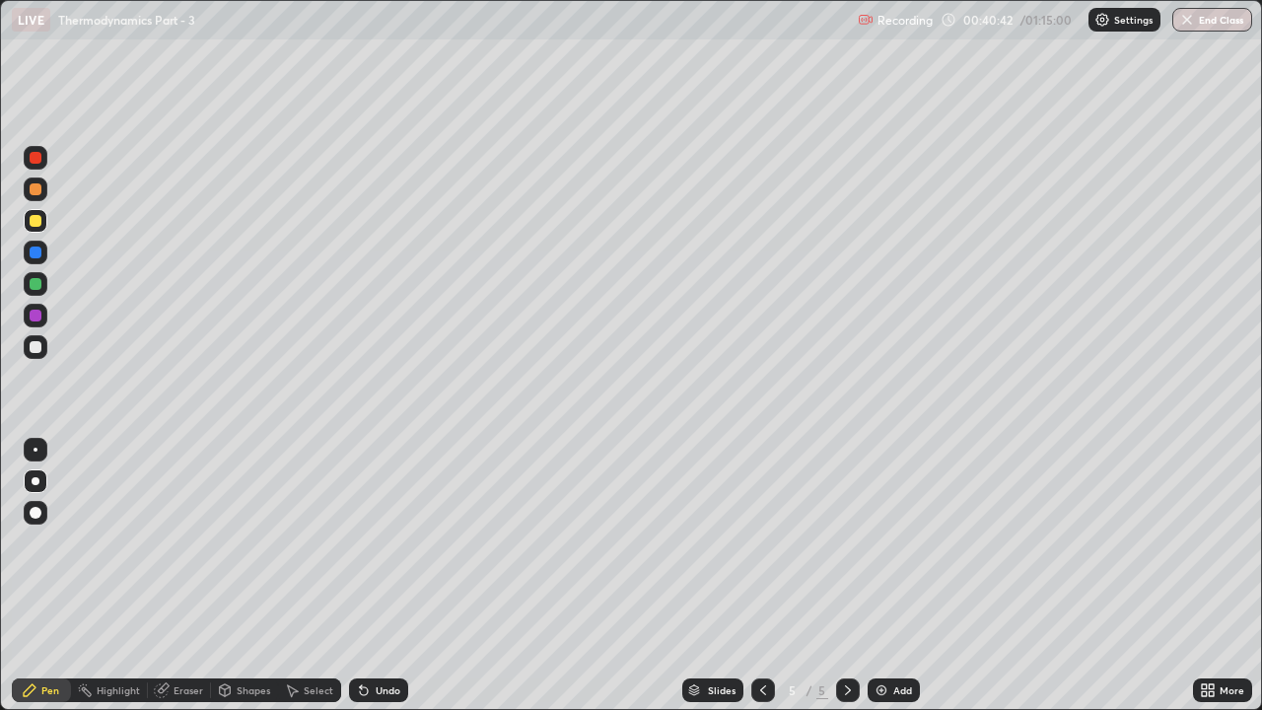
click at [368, 542] on icon at bounding box center [364, 690] width 16 height 16
click at [377, 542] on div "Undo" at bounding box center [378, 690] width 59 height 24
click at [36, 351] on div at bounding box center [36, 347] width 12 height 12
click at [36, 284] on div at bounding box center [36, 284] width 12 height 12
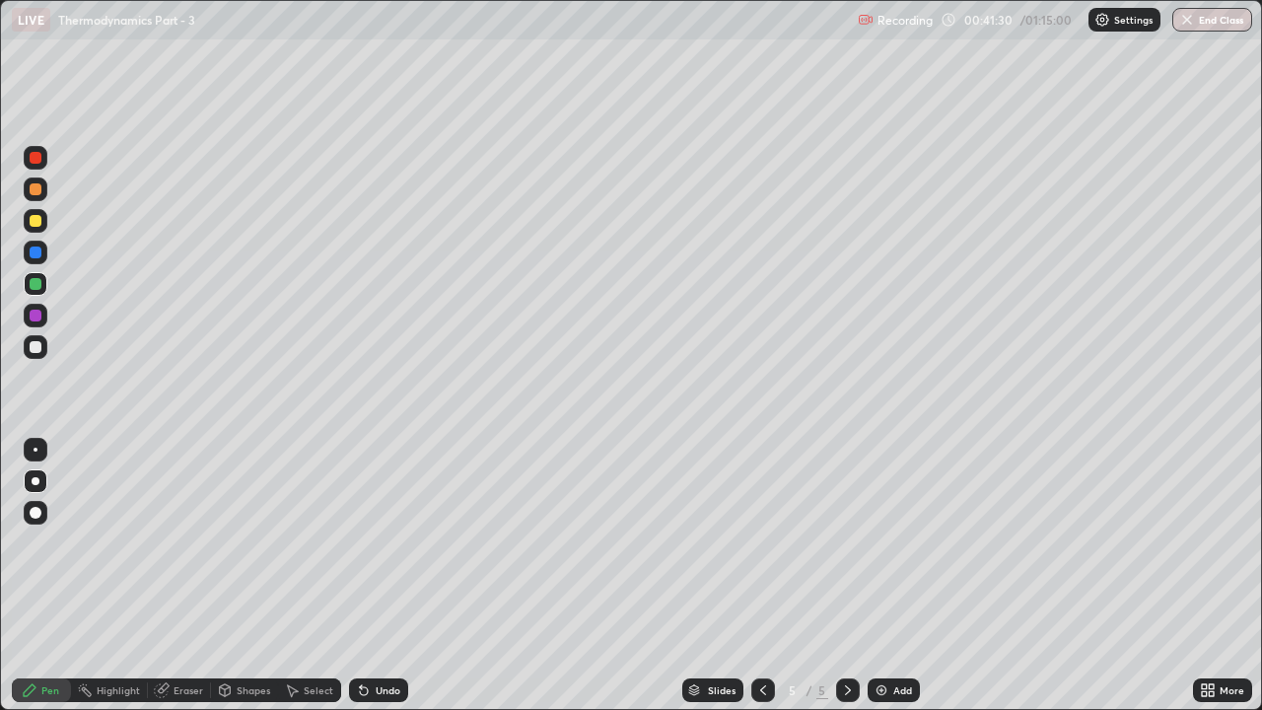
click at [36, 347] on div at bounding box center [36, 347] width 12 height 12
click at [752, 542] on div at bounding box center [763, 690] width 24 height 24
click at [845, 542] on icon at bounding box center [848, 690] width 16 height 16
click at [389, 542] on div "Undo" at bounding box center [388, 690] width 25 height 10
click at [392, 542] on div "Undo" at bounding box center [388, 690] width 25 height 10
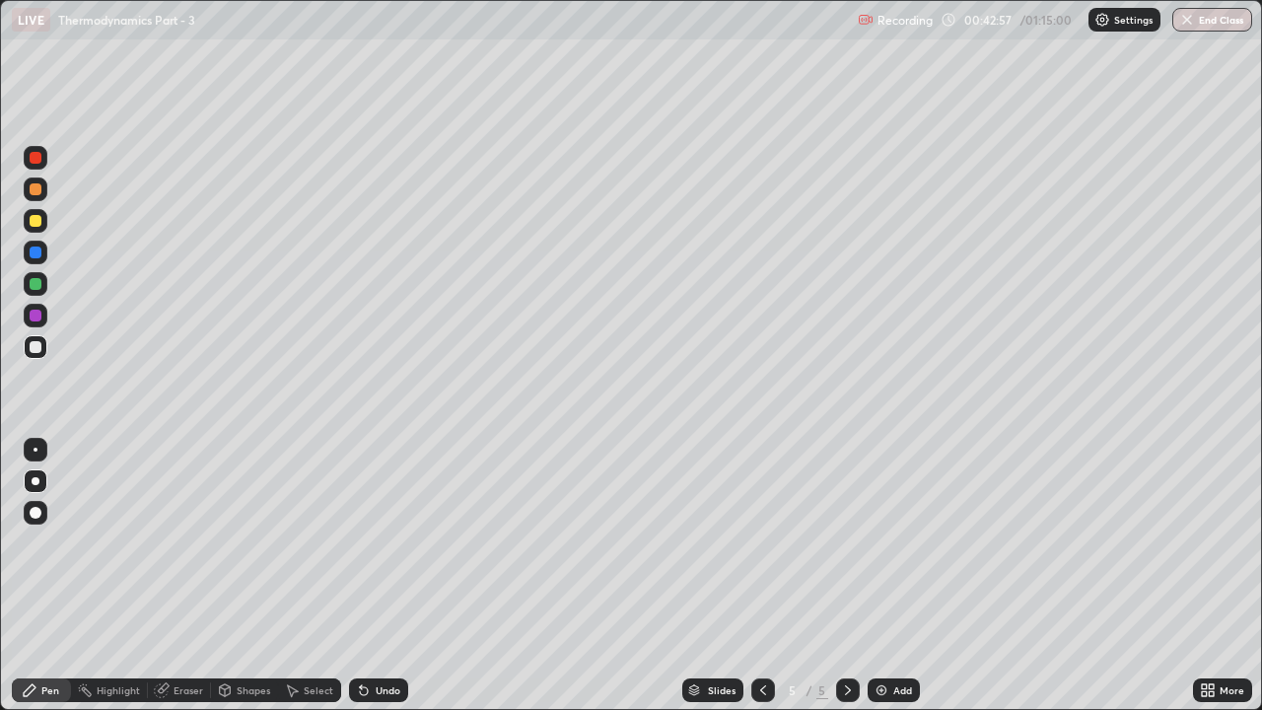
click at [389, 542] on div "Undo" at bounding box center [388, 690] width 25 height 10
click at [393, 542] on div "Undo" at bounding box center [378, 690] width 59 height 24
click at [392, 542] on div "Undo" at bounding box center [378, 690] width 59 height 24
click at [183, 542] on div "Eraser" at bounding box center [189, 690] width 30 height 10
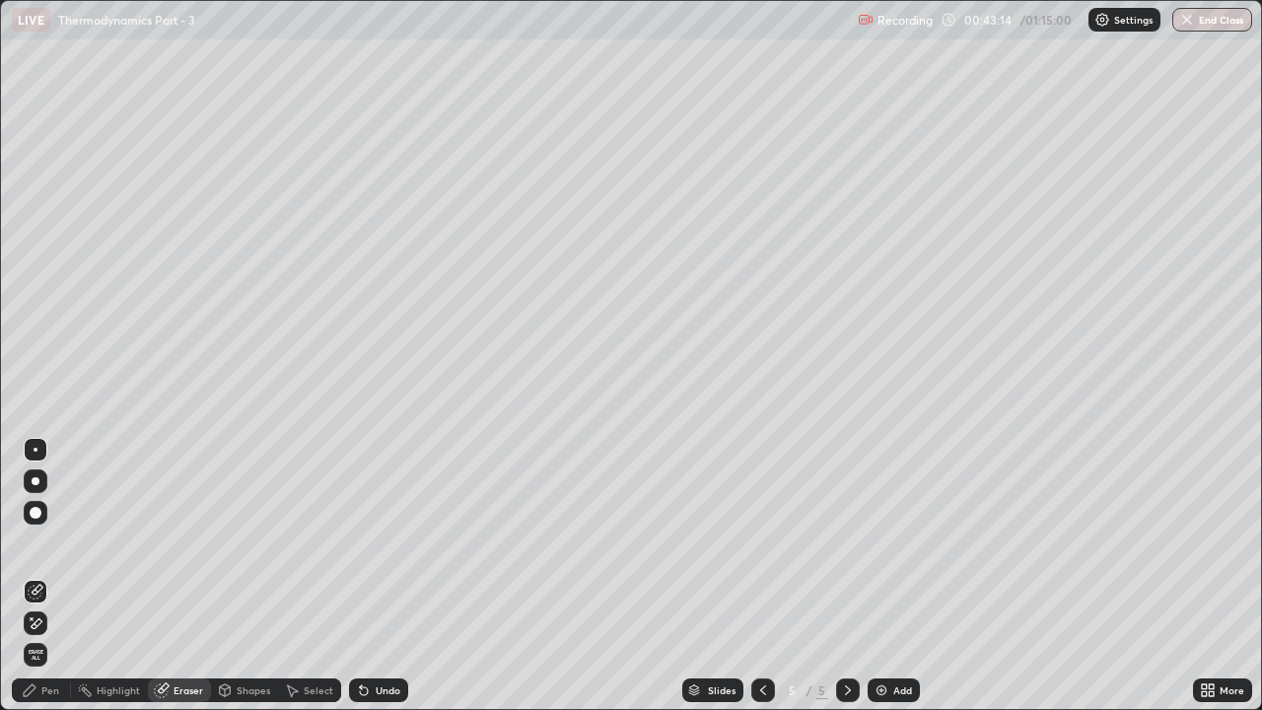
click at [52, 542] on div "Pen" at bounding box center [50, 690] width 18 height 10
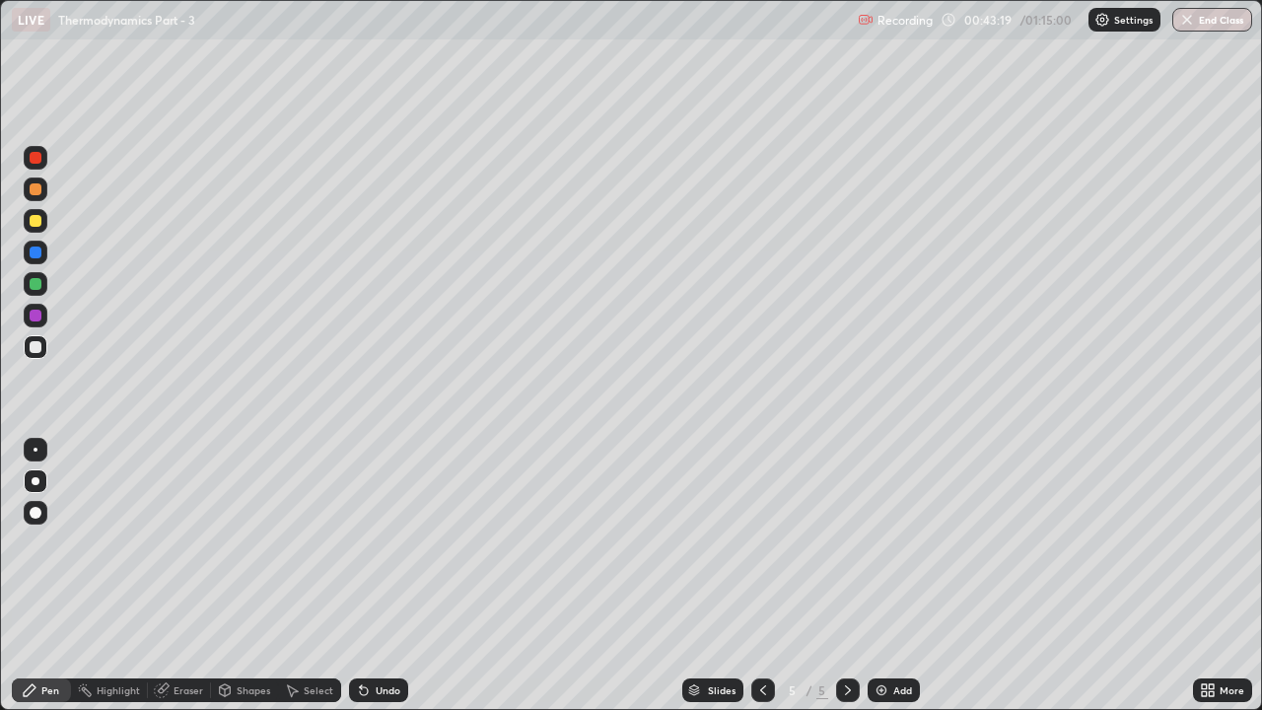
click at [388, 542] on div "Undo" at bounding box center [388, 690] width 25 height 10
click at [390, 542] on div "Undo" at bounding box center [388, 690] width 25 height 10
click at [391, 542] on div "Undo" at bounding box center [388, 690] width 25 height 10
click at [392, 542] on div "Undo" at bounding box center [388, 690] width 25 height 10
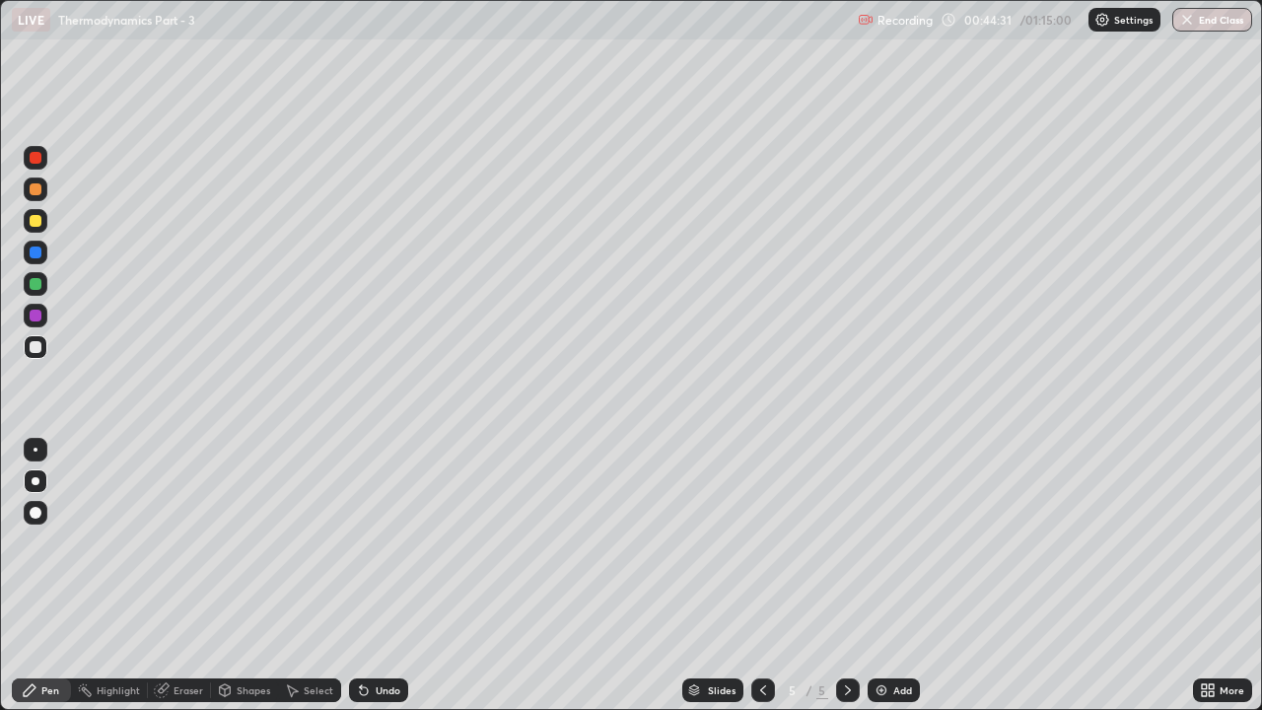
click at [392, 542] on div "Undo" at bounding box center [388, 690] width 25 height 10
click at [762, 542] on icon at bounding box center [763, 690] width 16 height 16
click at [848, 542] on icon at bounding box center [848, 690] width 16 height 16
click at [43, 199] on div at bounding box center [36, 190] width 24 height 24
click at [876, 542] on img at bounding box center [882, 690] width 16 height 16
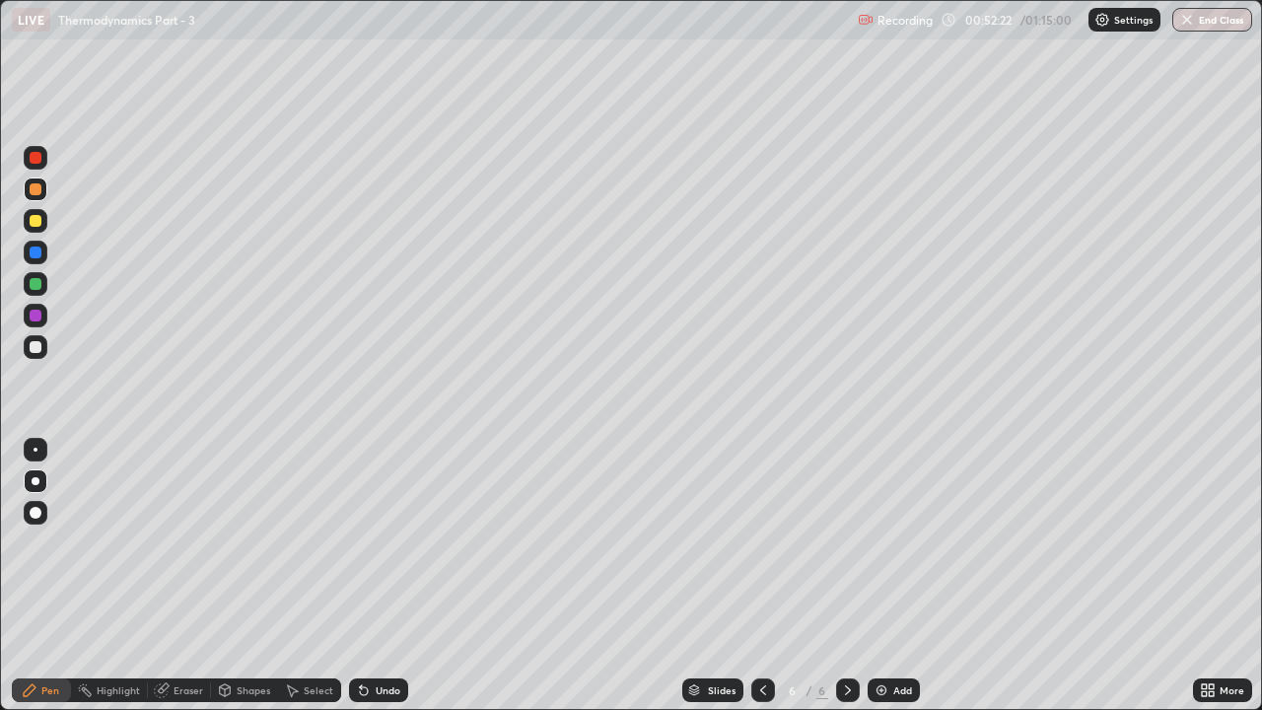
click at [380, 542] on div "Undo" at bounding box center [388, 690] width 25 height 10
click at [377, 542] on div "Undo" at bounding box center [388, 690] width 25 height 10
click at [361, 542] on icon at bounding box center [364, 691] width 8 height 8
click at [368, 542] on icon at bounding box center [364, 690] width 16 height 16
click at [361, 542] on icon at bounding box center [364, 691] width 8 height 8
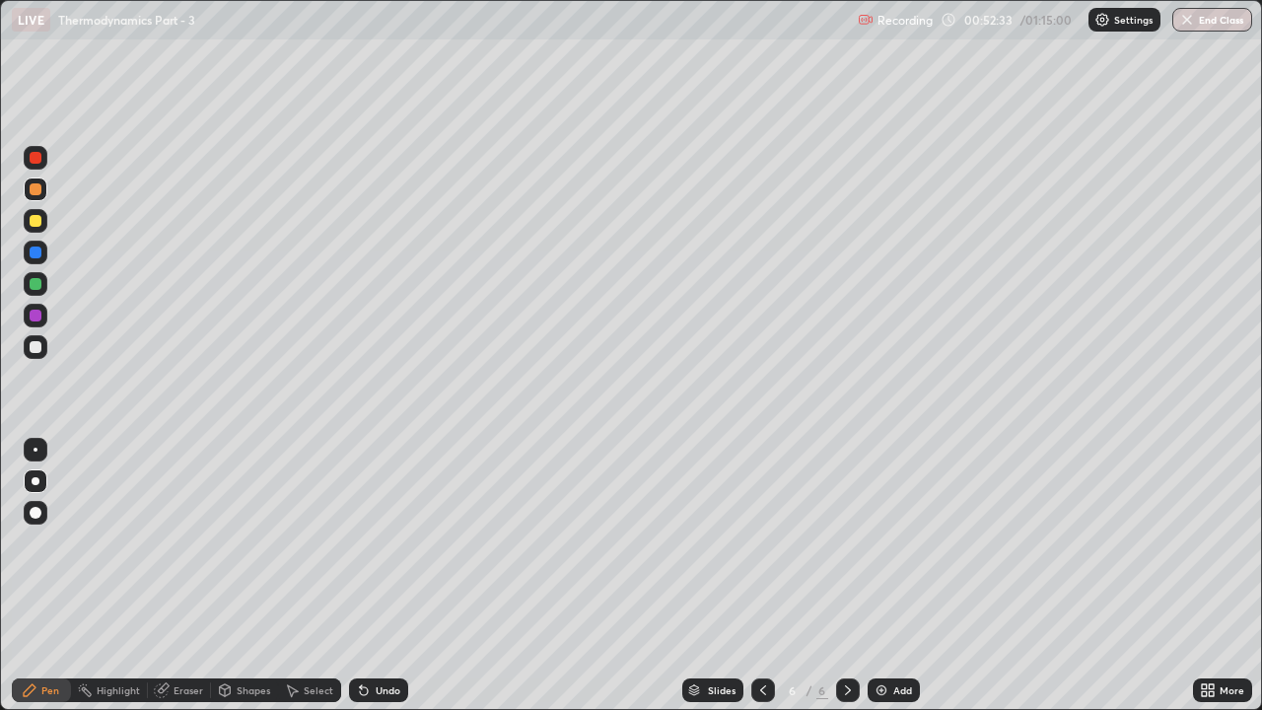
click at [369, 542] on div "Undo" at bounding box center [378, 690] width 59 height 24
click at [369, 542] on icon at bounding box center [364, 690] width 16 height 16
click at [368, 542] on icon at bounding box center [364, 690] width 16 height 16
click at [365, 542] on div "Undo" at bounding box center [378, 690] width 59 height 24
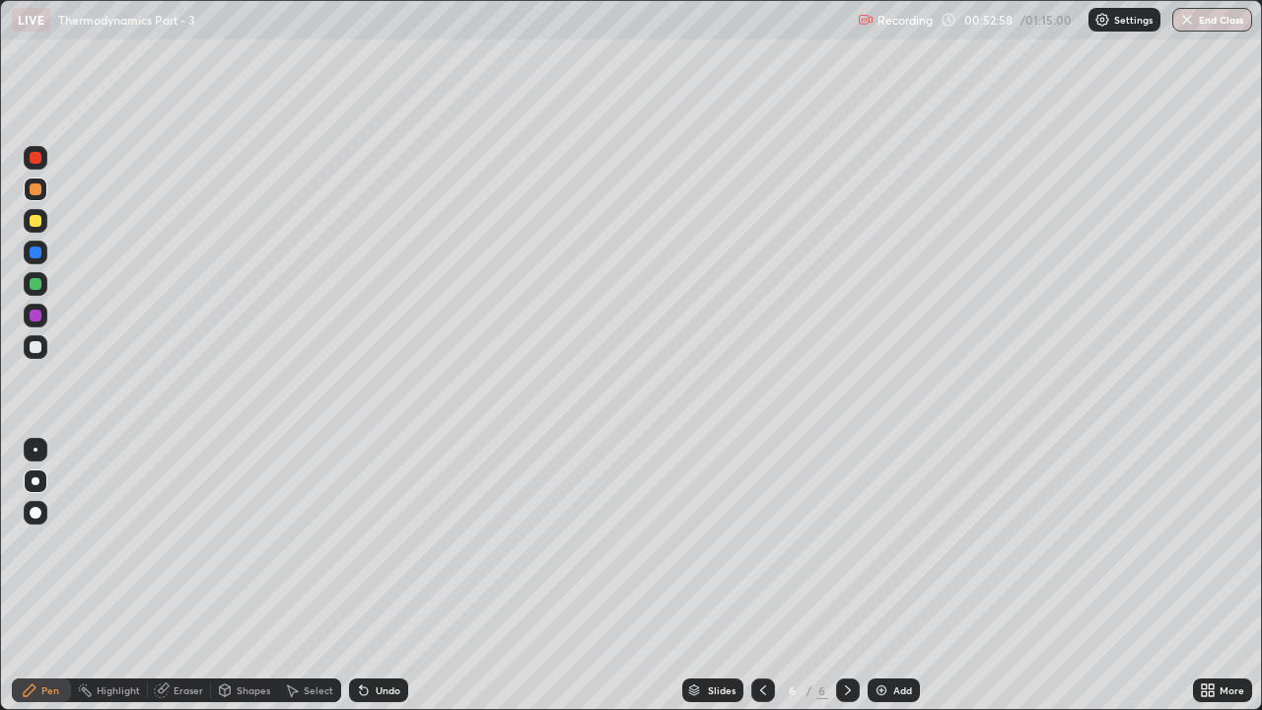
click at [36, 346] on div at bounding box center [36, 347] width 12 height 12
click at [376, 542] on div "Undo" at bounding box center [388, 690] width 25 height 10
click at [372, 542] on div "Undo" at bounding box center [378, 690] width 59 height 24
click at [188, 542] on div "Eraser" at bounding box center [189, 690] width 30 height 10
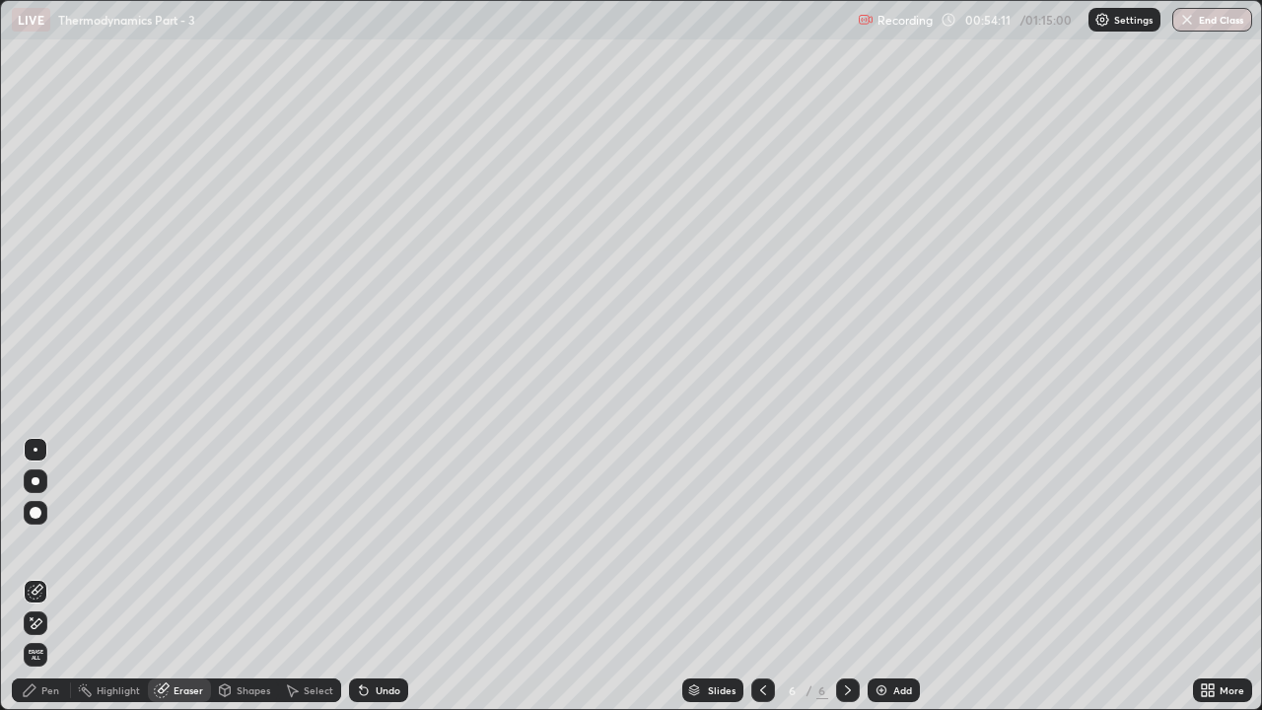
click at [52, 542] on div "Pen" at bounding box center [50, 690] width 18 height 10
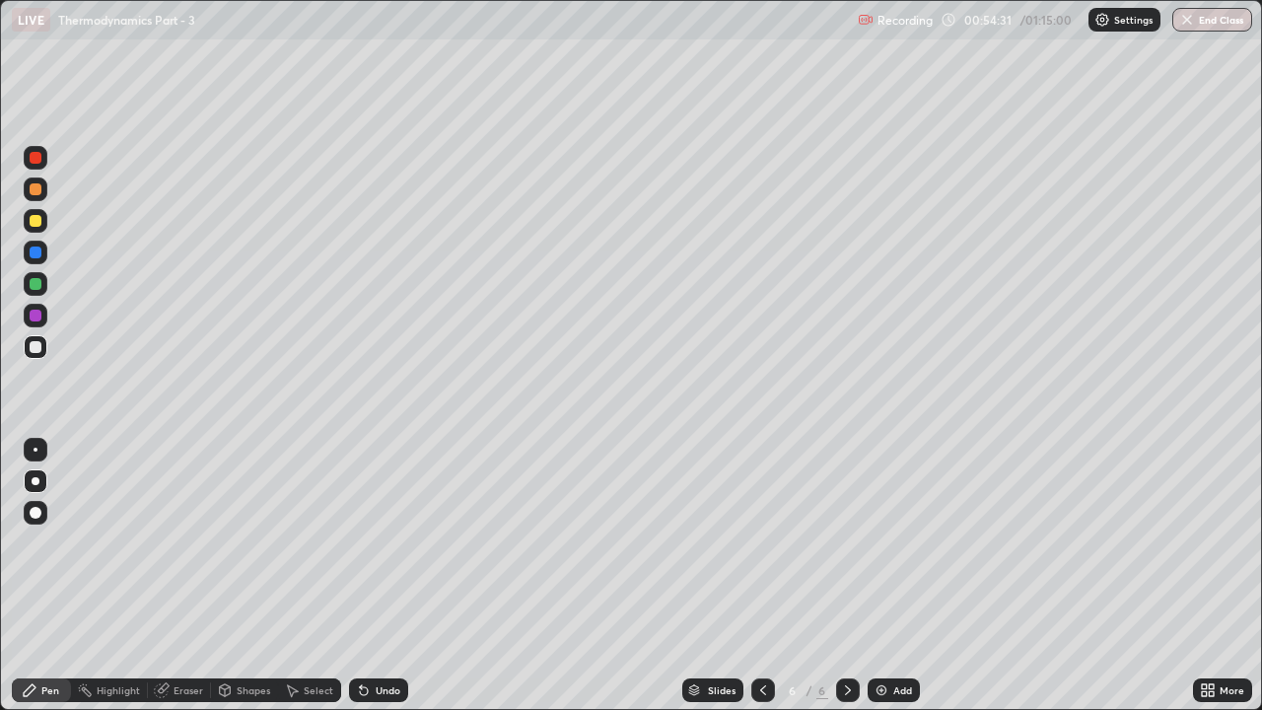
click at [36, 225] on div at bounding box center [36, 221] width 12 height 12
click at [383, 542] on div "Undo" at bounding box center [388, 690] width 25 height 10
click at [377, 542] on div "Undo" at bounding box center [388, 690] width 25 height 10
click at [36, 358] on div at bounding box center [36, 347] width 24 height 24
click at [37, 223] on div at bounding box center [36, 221] width 12 height 12
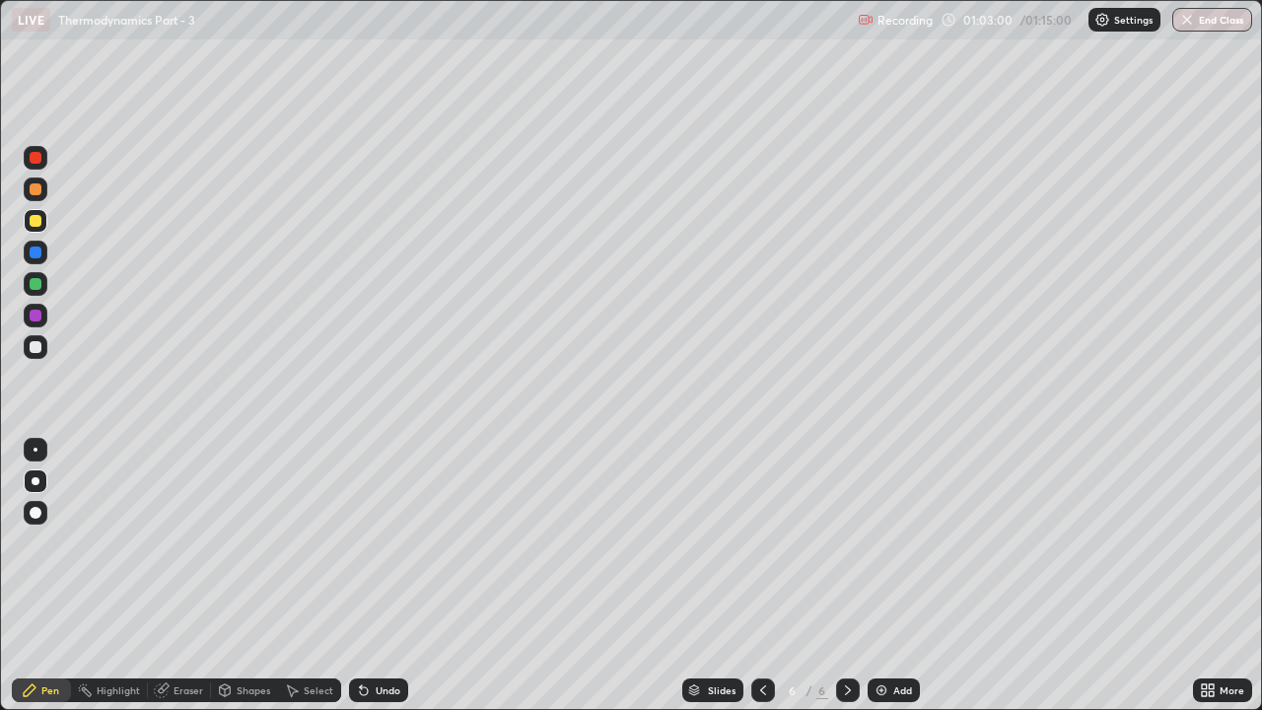
click at [1219, 20] on button "End Class" at bounding box center [1213, 20] width 80 height 24
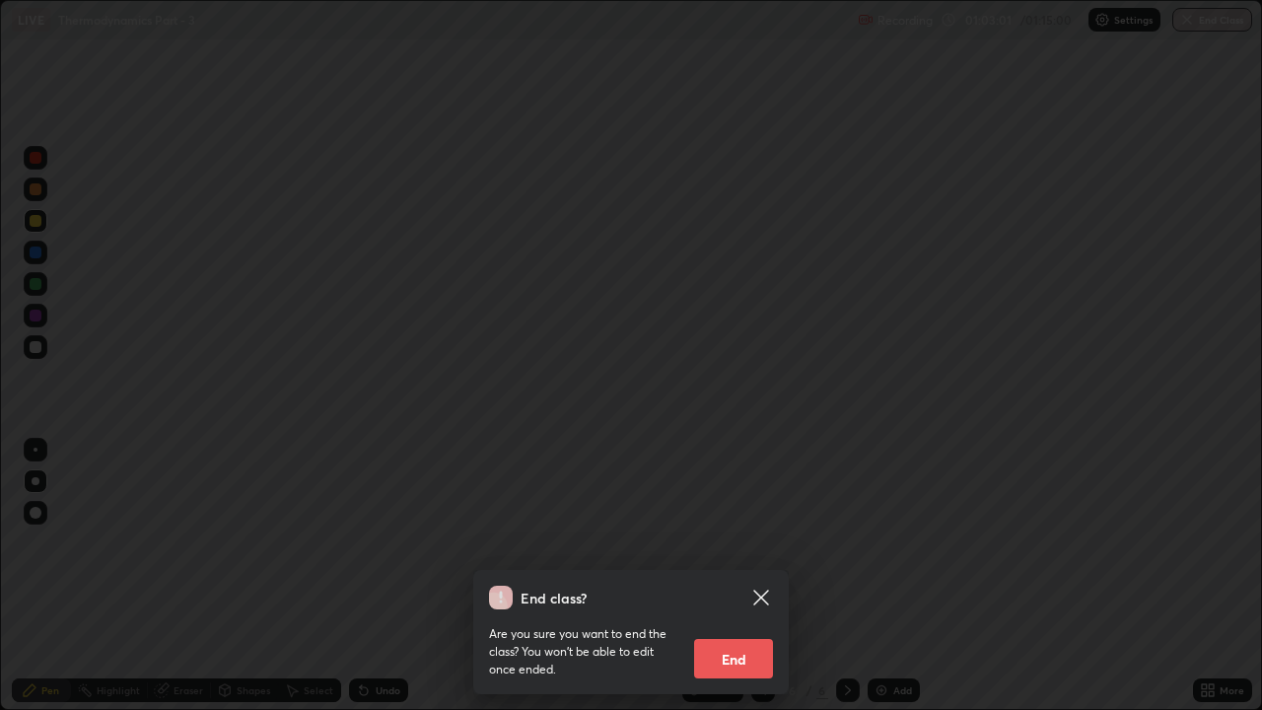
click at [737, 542] on button "End" at bounding box center [733, 658] width 79 height 39
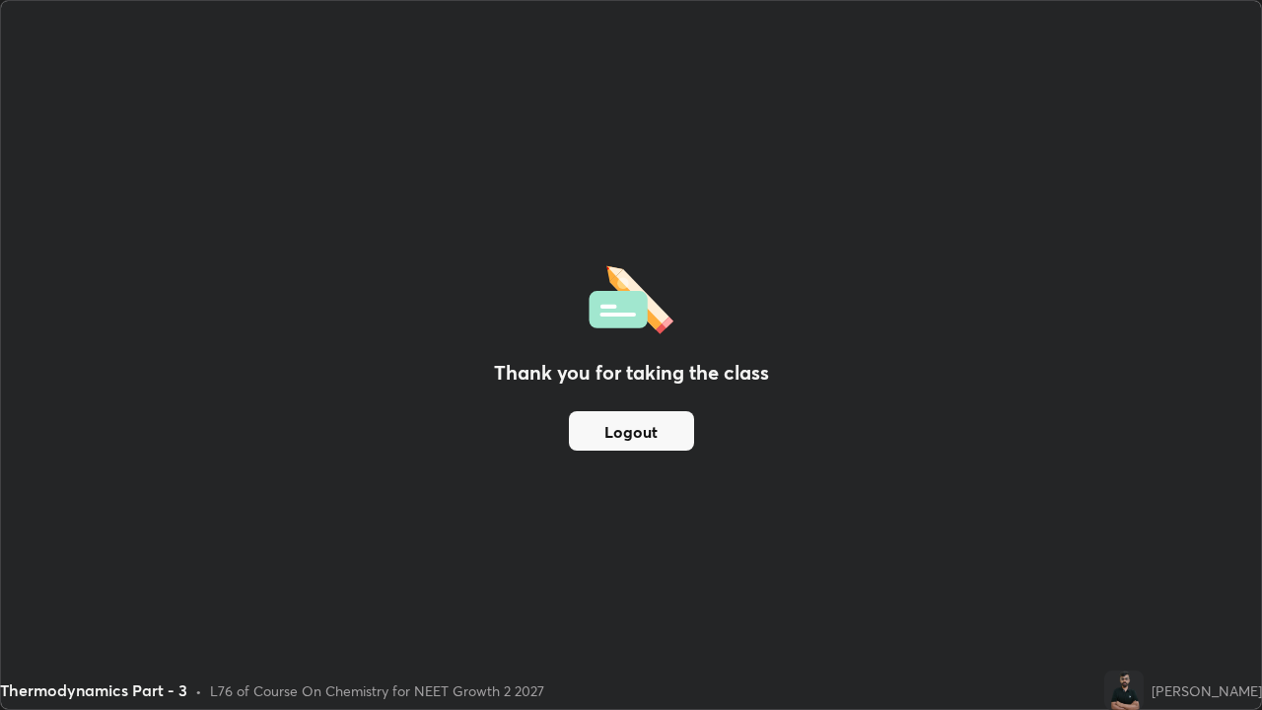
click at [661, 439] on button "Logout" at bounding box center [631, 430] width 125 height 39
click at [666, 439] on button "Logout" at bounding box center [631, 430] width 125 height 39
